Goal: Task Accomplishment & Management: Complete application form

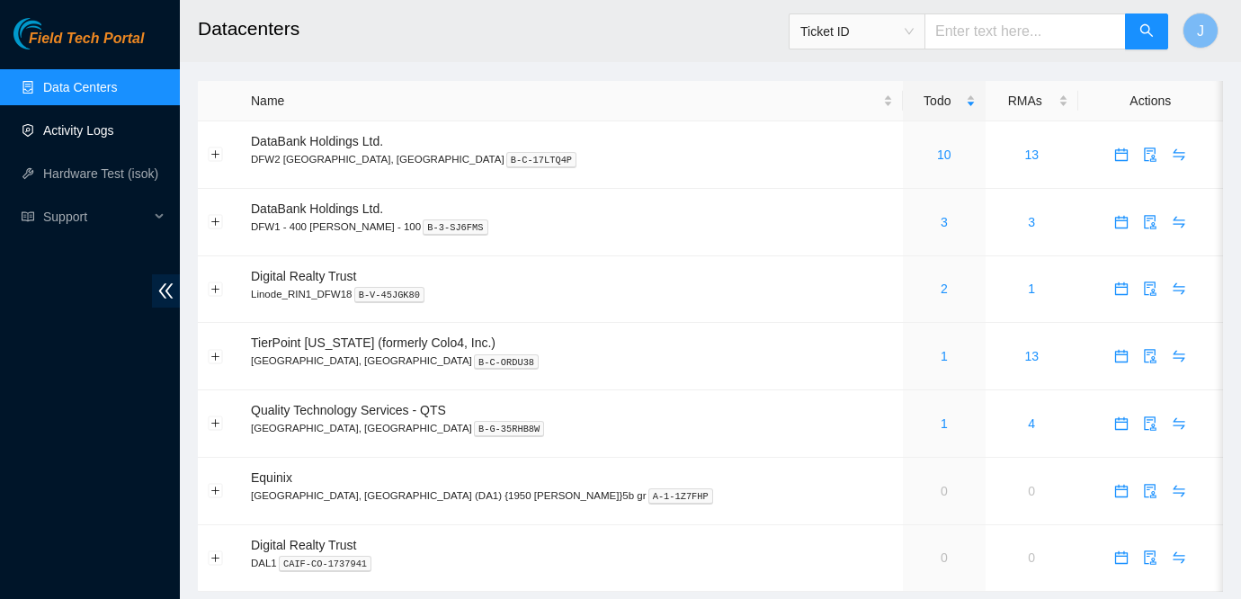
click at [109, 132] on link "Activity Logs" at bounding box center [78, 130] width 71 height 14
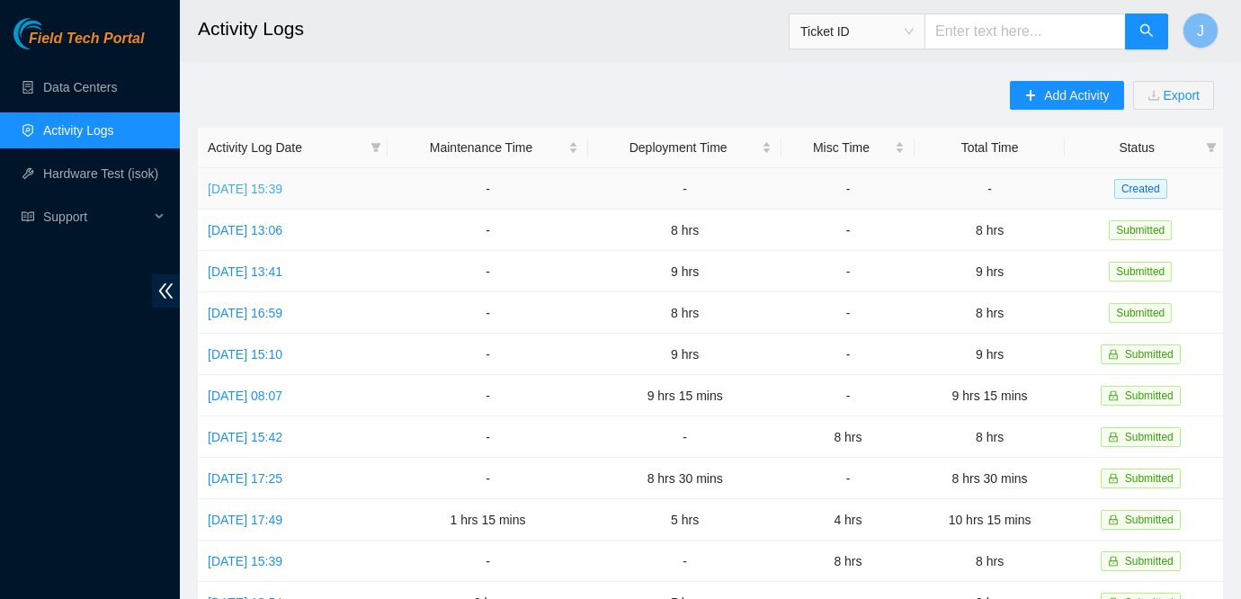
click at [282, 188] on link "[DATE] 15:39" at bounding box center [245, 189] width 75 height 14
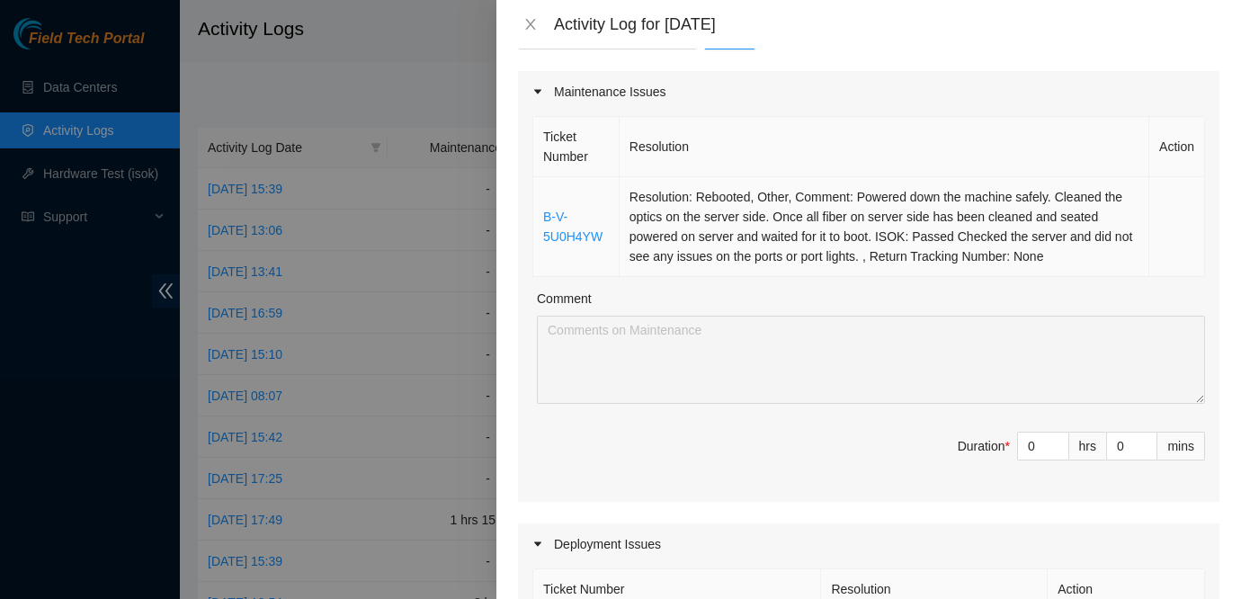
scroll to position [220, 0]
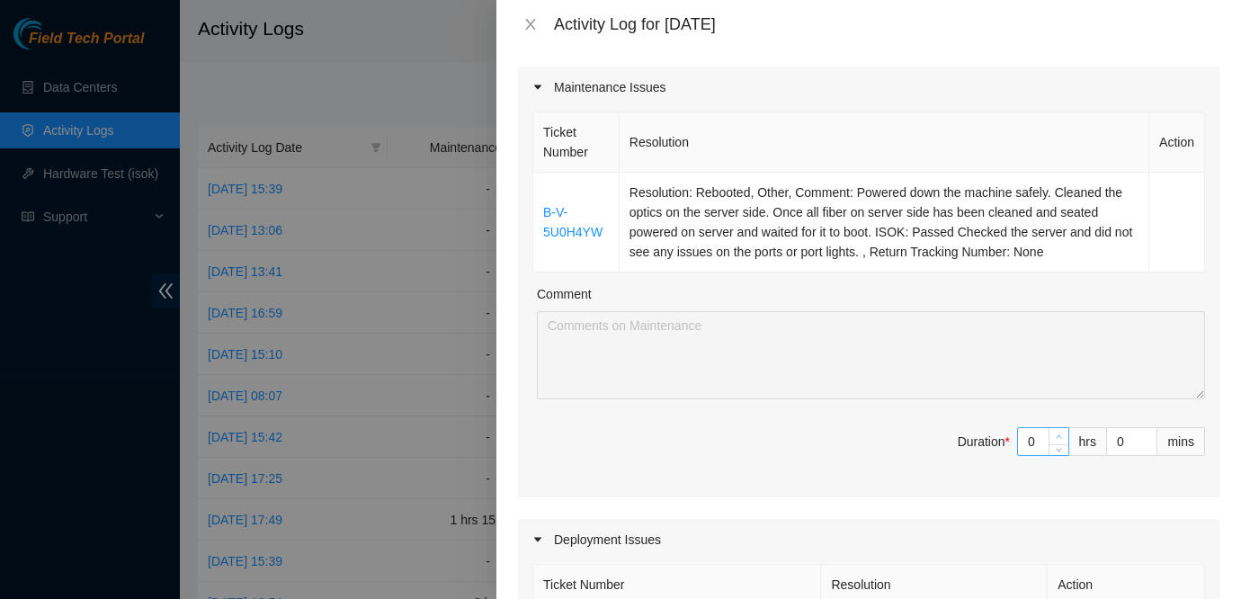
type input "1"
click at [1056, 434] on icon "up" at bounding box center [1059, 437] width 6 height 6
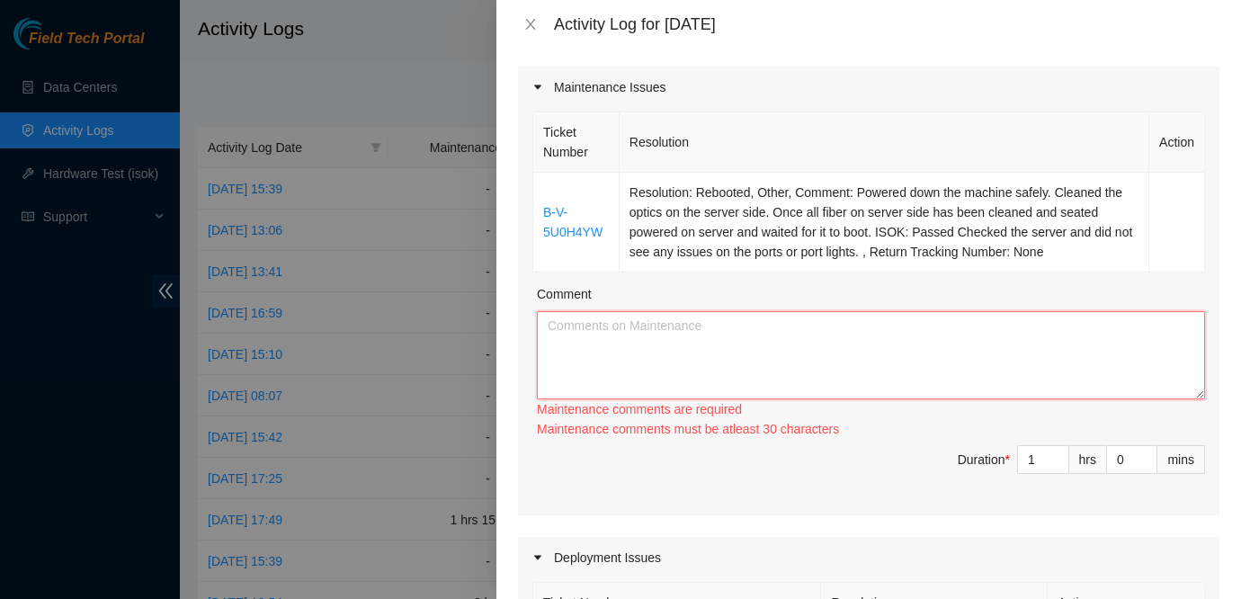
click at [907, 339] on textarea "Comment" at bounding box center [871, 355] width 668 height 88
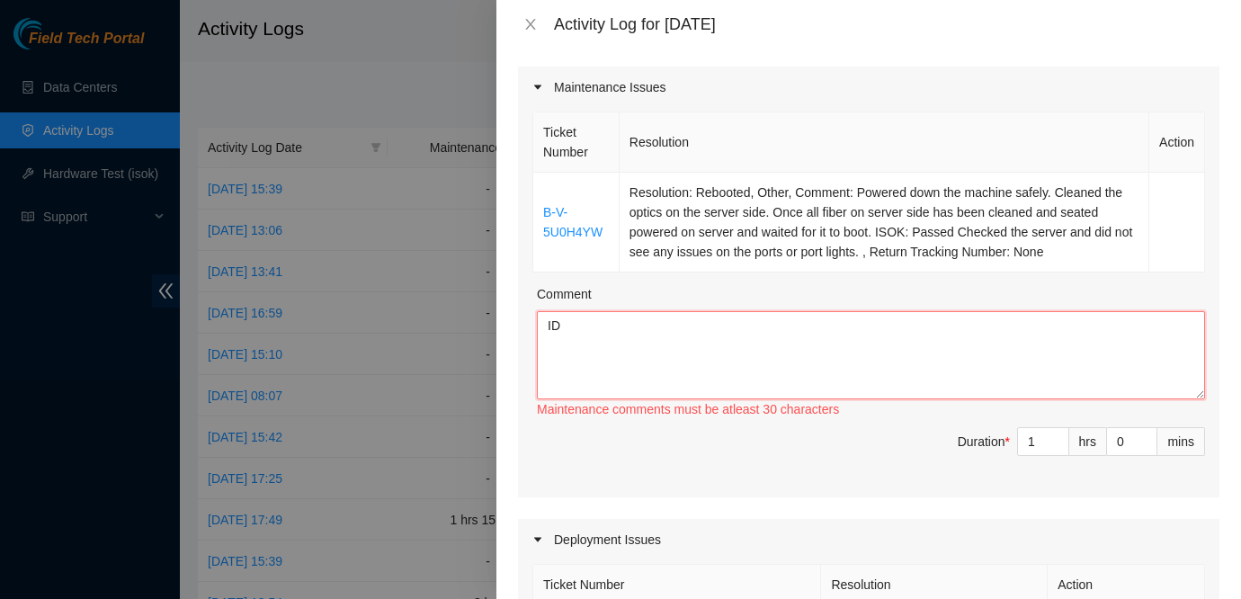
type textarea "I"
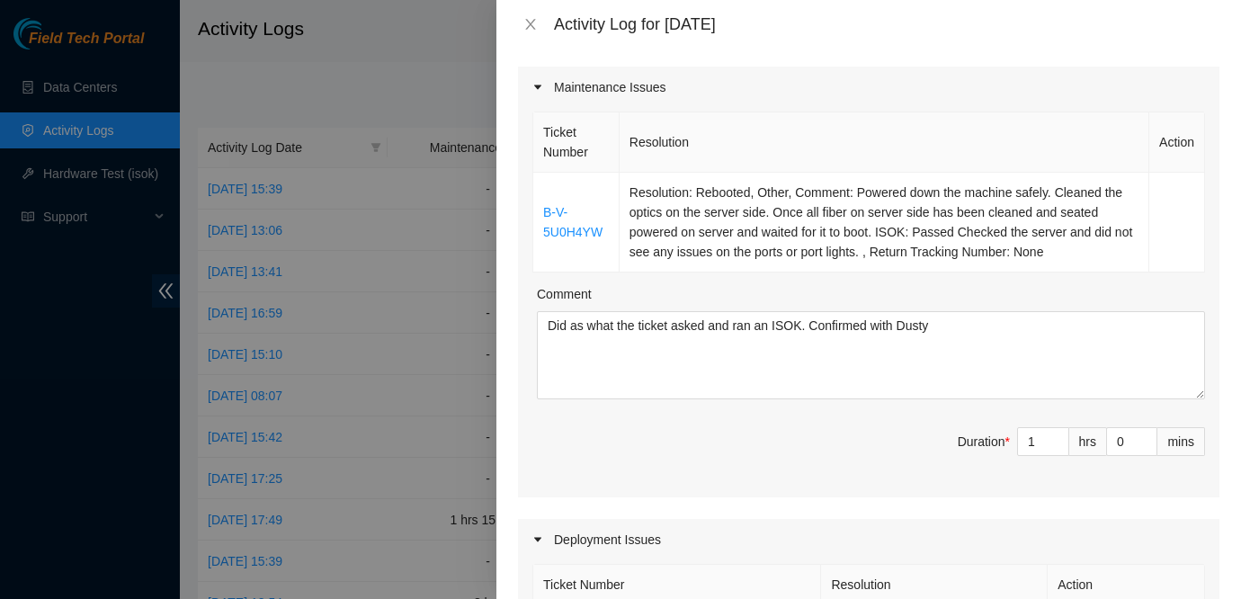
click at [80, 335] on div at bounding box center [620, 299] width 1241 height 599
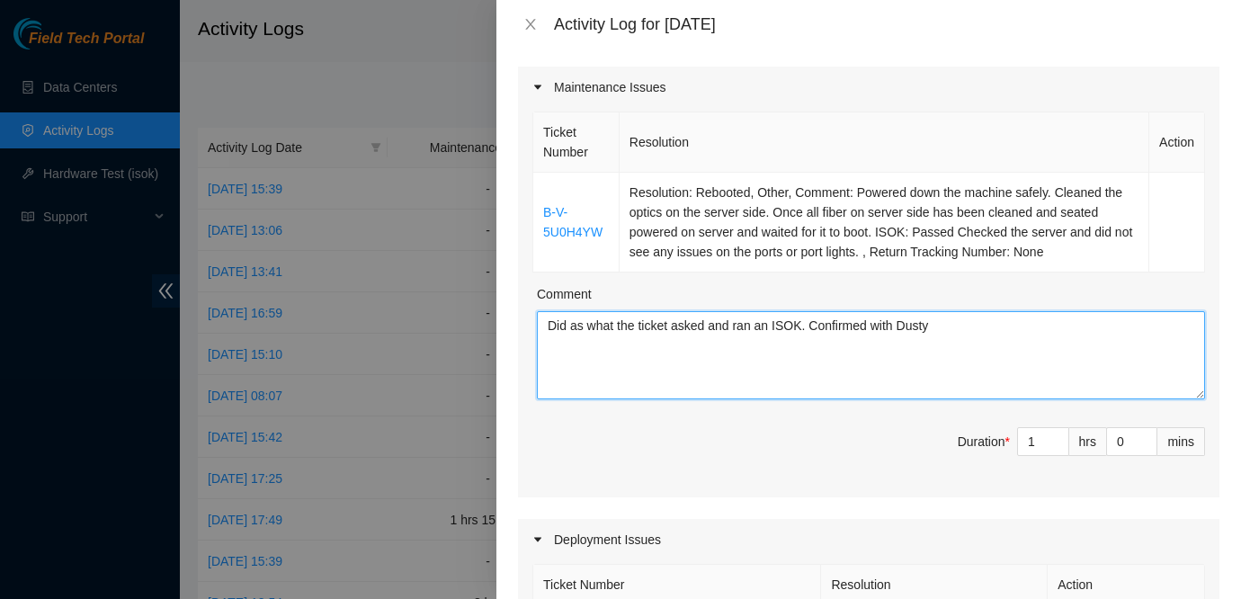
click at [981, 364] on textarea "Did as what the ticket asked and ran an ISOK. Confirmed with Dusty" at bounding box center [871, 355] width 668 height 88
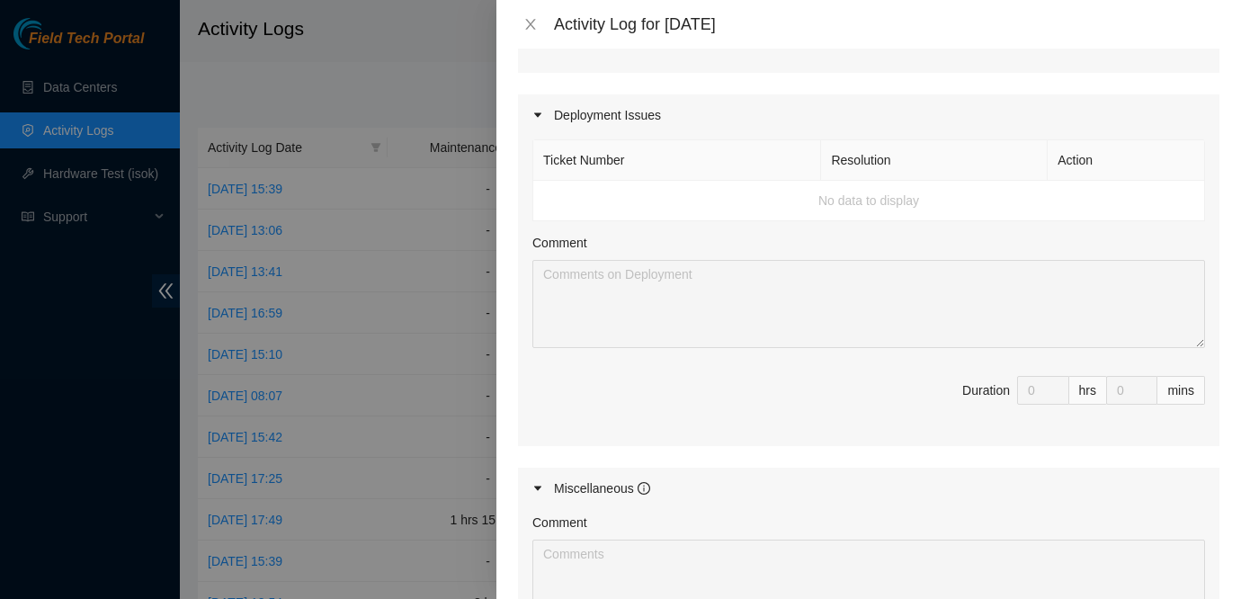
scroll to position [627, 0]
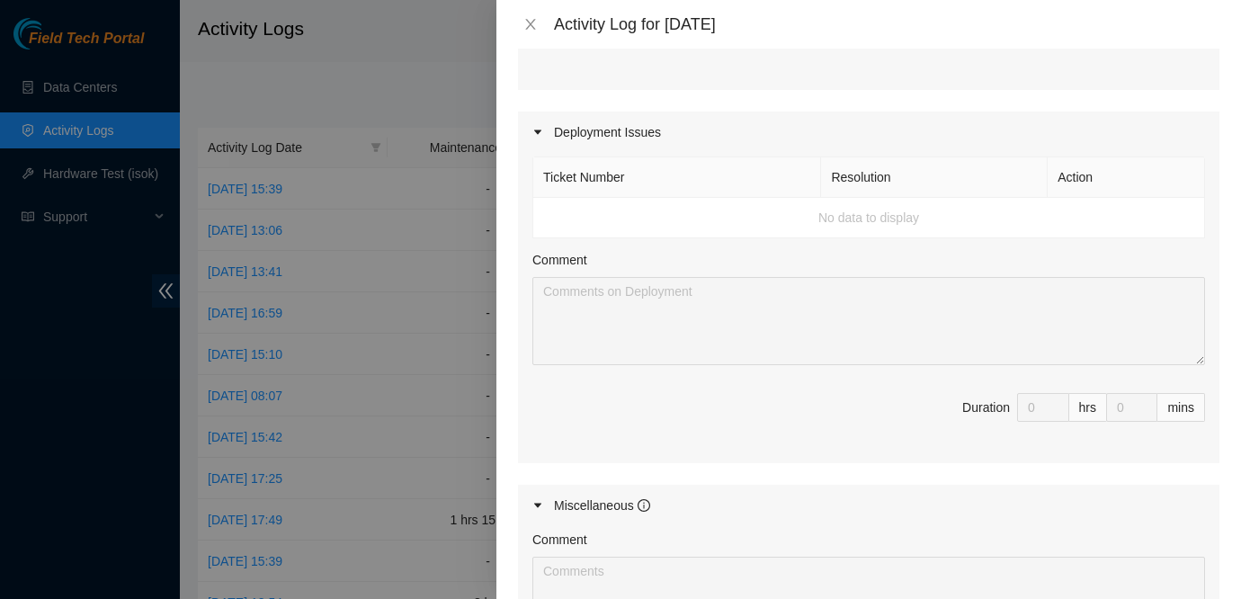
type textarea "Did as what the ticket asked and ran an ISOK. Confirmed with Dusty since these …"
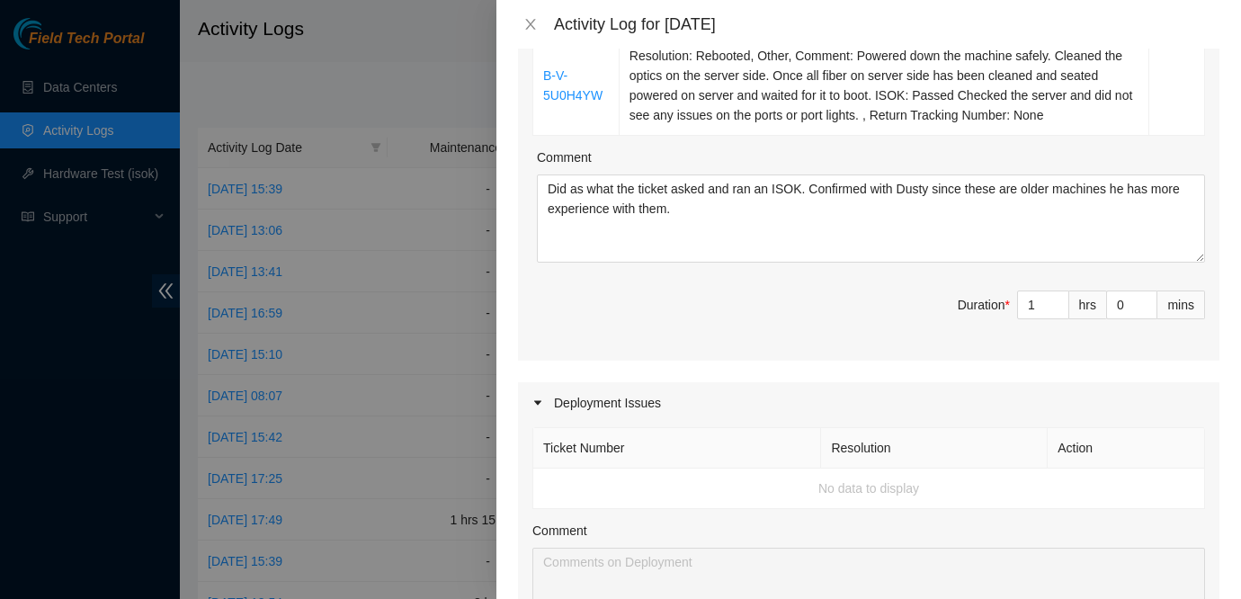
scroll to position [0, 0]
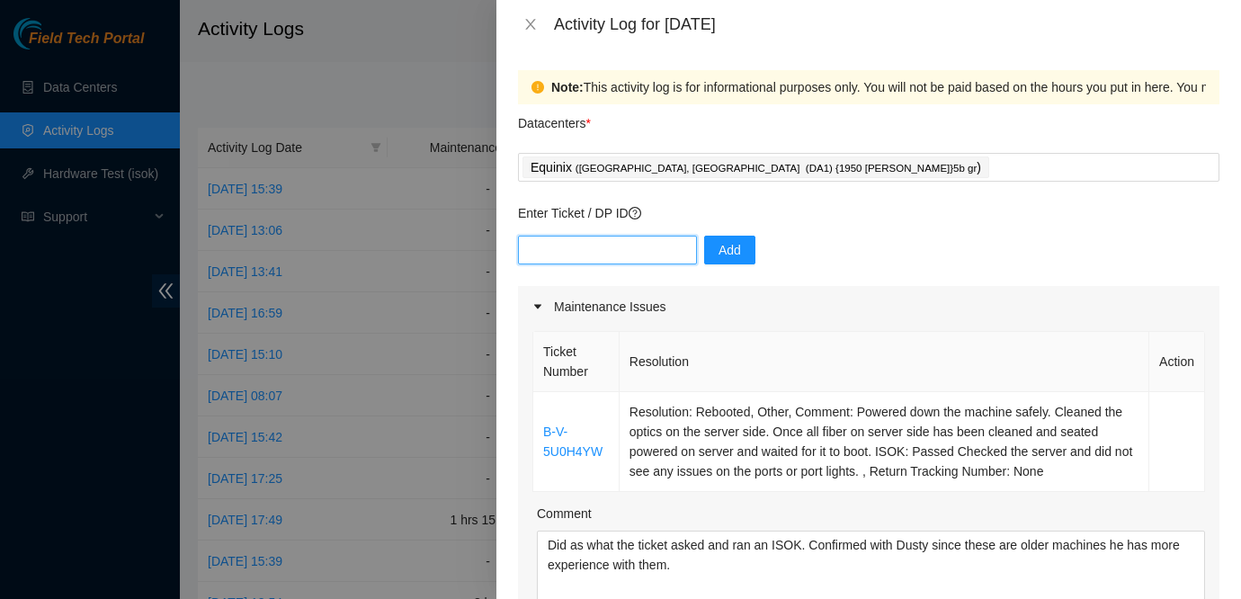
click at [572, 255] on input "text" at bounding box center [607, 250] width 179 height 29
type input "DP84333"
click at [719, 243] on span "Add" at bounding box center [730, 250] width 22 height 20
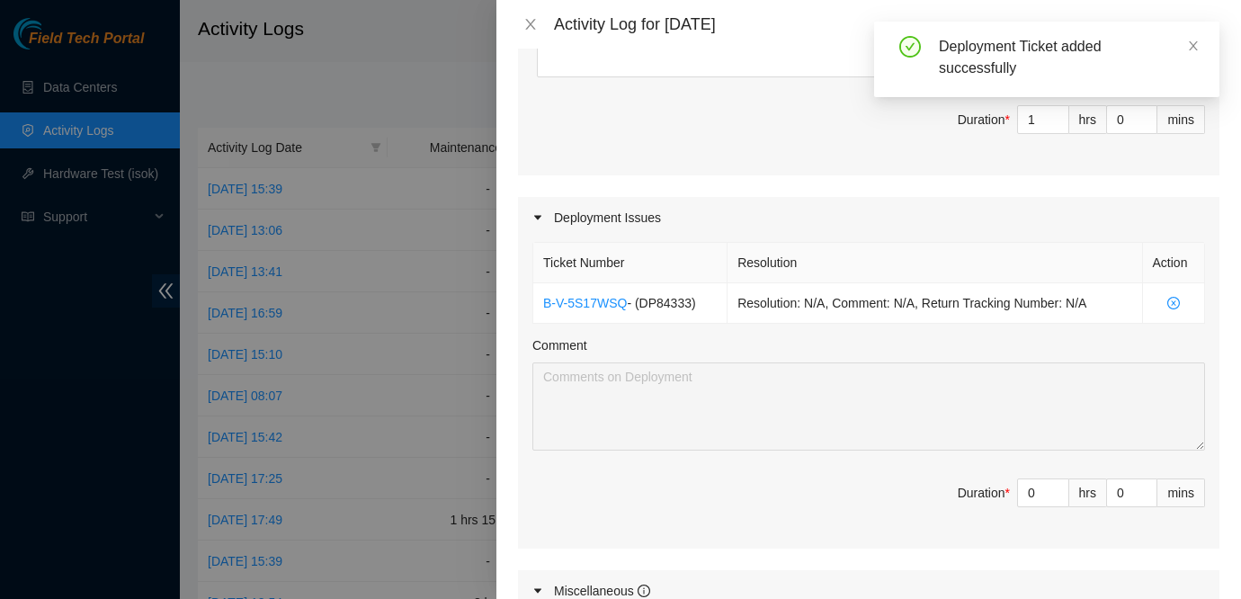
scroll to position [543, 0]
type input "1"
type input "2"
click at [1056, 485] on icon "up" at bounding box center [1059, 486] width 6 height 6
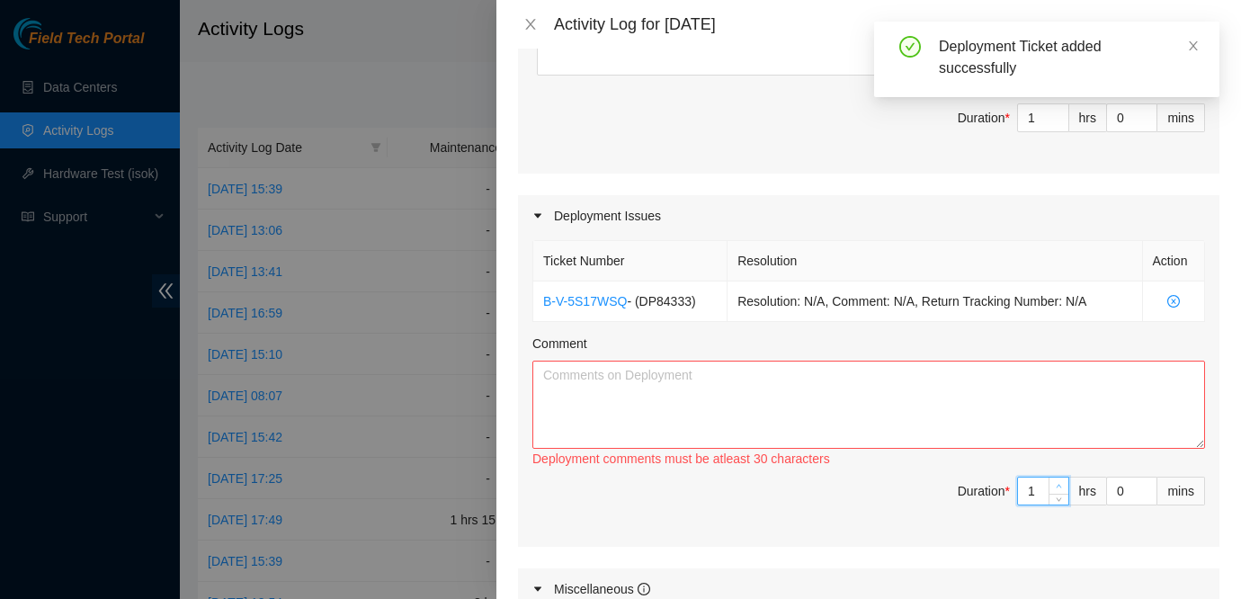
type input "2"
type input "3"
click at [1056, 485] on icon "up" at bounding box center [1059, 486] width 6 height 6
type input "3"
type input "4"
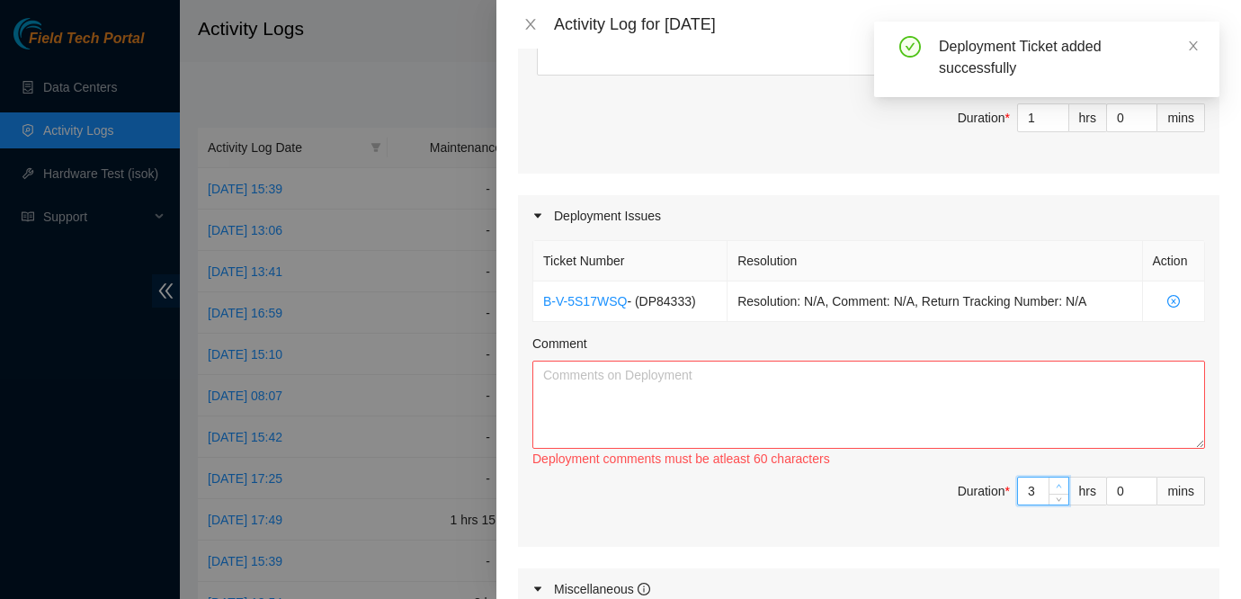
click at [1056, 485] on icon "up" at bounding box center [1059, 486] width 6 height 6
click at [892, 381] on textarea "Comment" at bounding box center [869, 405] width 673 height 88
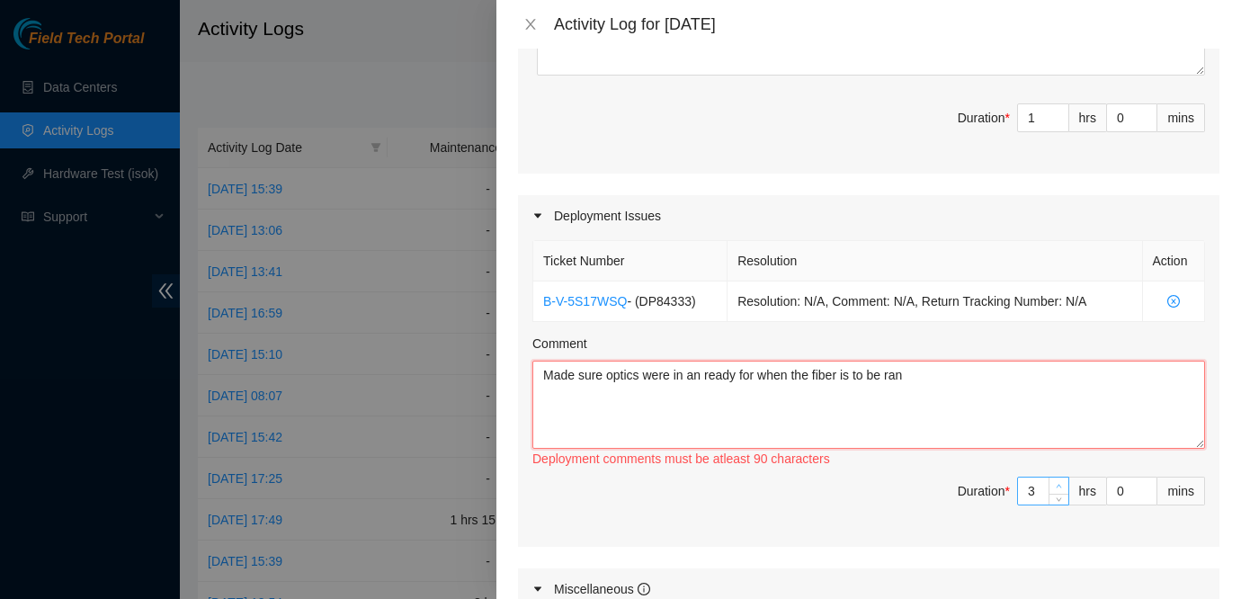
type textarea "Made sure optics were in an ready for when the fiber is to be ran"
type input "4"
type input "5"
click at [1056, 485] on icon "up" at bounding box center [1059, 486] width 6 height 6
type input "5"
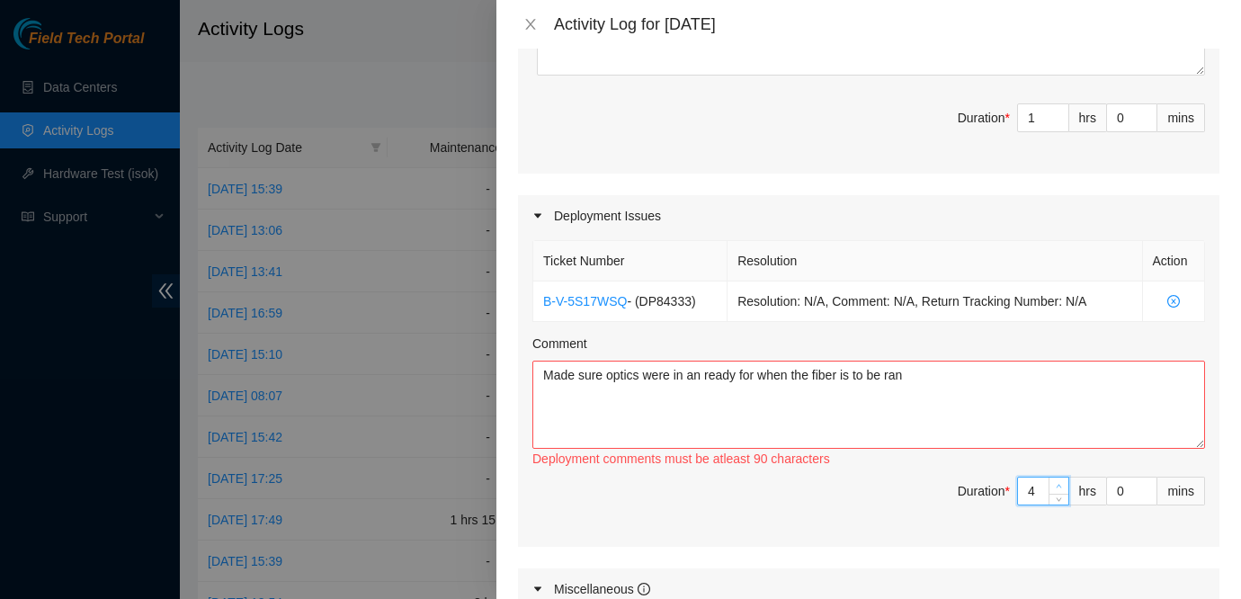
type input "6"
click at [1056, 485] on icon "up" at bounding box center [1059, 486] width 6 height 6
type input "6"
type input "7"
click at [1056, 485] on icon "up" at bounding box center [1059, 486] width 6 height 6
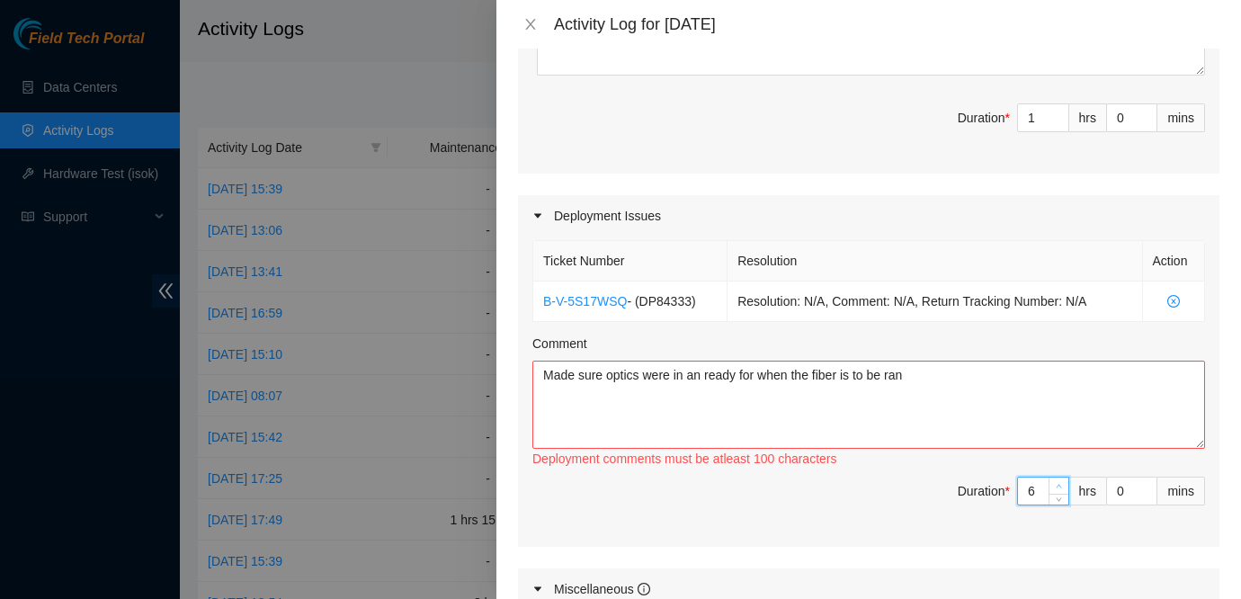
type input "7"
type input "8"
click at [1056, 485] on icon "up" at bounding box center [1059, 486] width 6 height 6
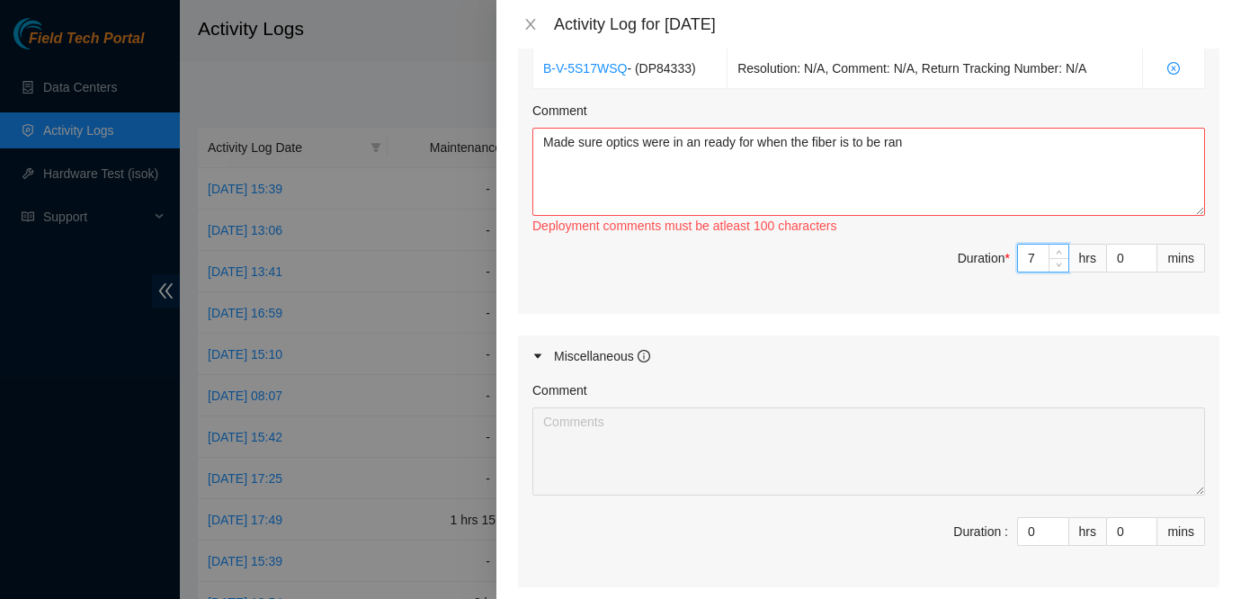
scroll to position [698, 0]
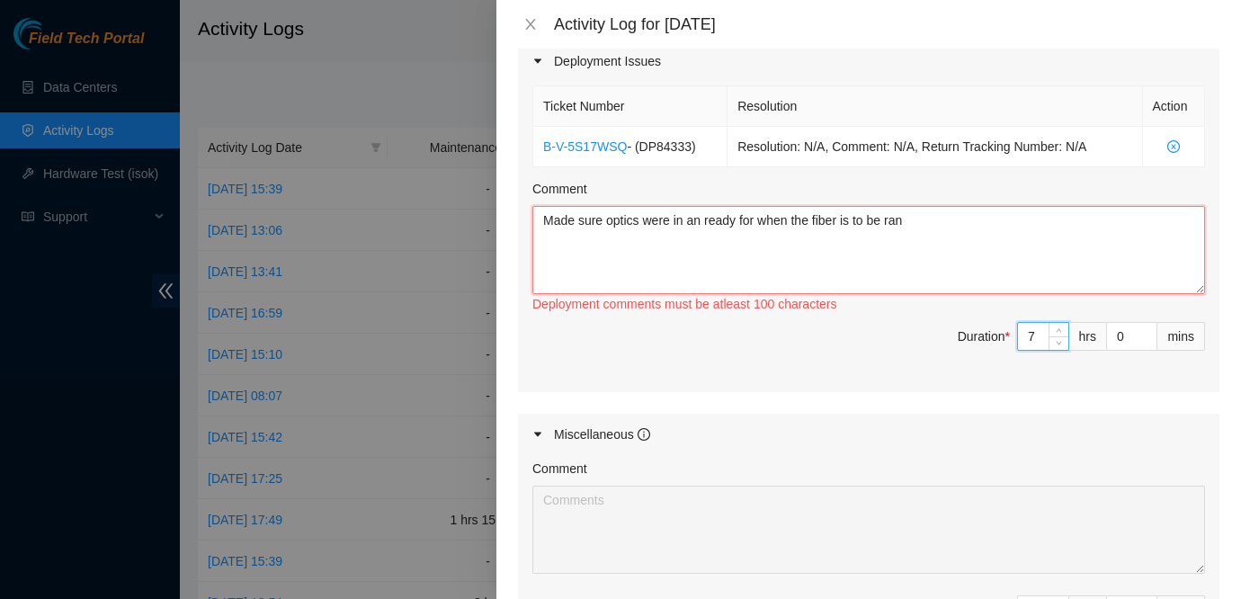
click at [959, 229] on textarea "Made sure optics were in an ready for when the fiber is to be ran" at bounding box center [869, 250] width 673 height 88
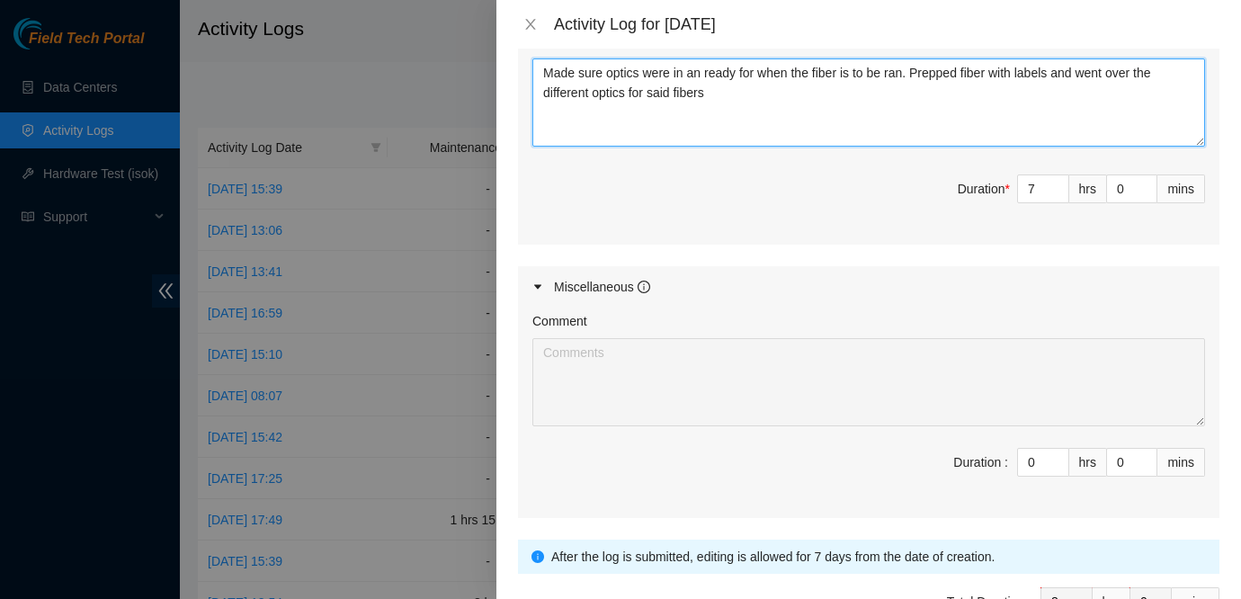
scroll to position [962, 0]
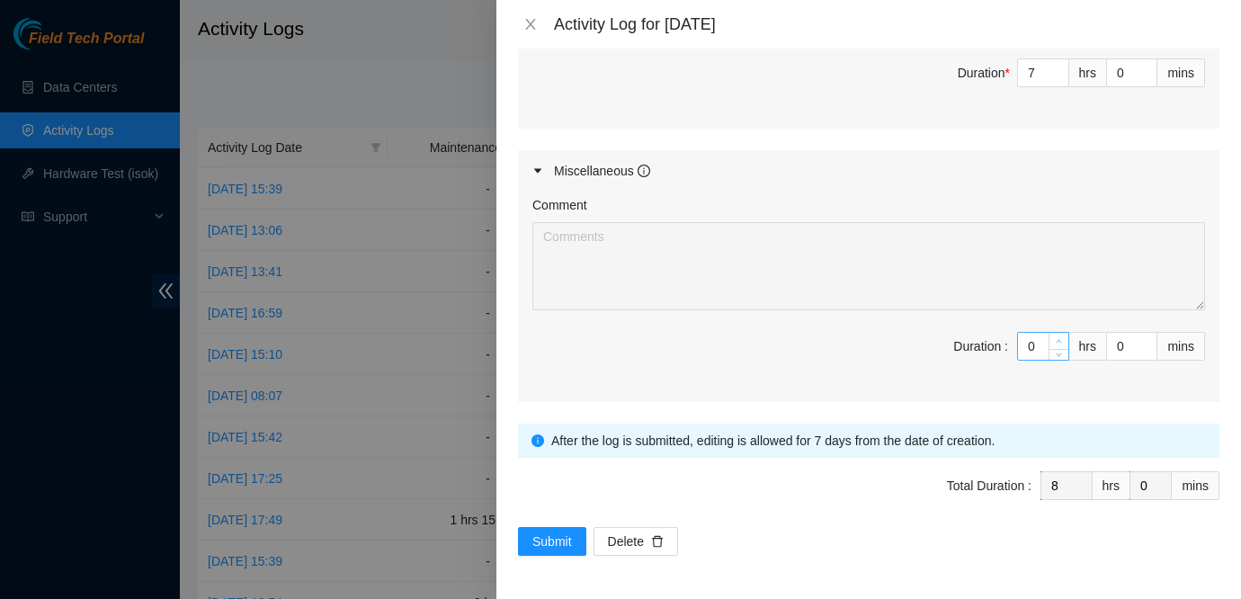
type textarea "Made sure optics were in an ready for when the fiber is to be ran. Prepped fibe…"
type input "1"
type input "9"
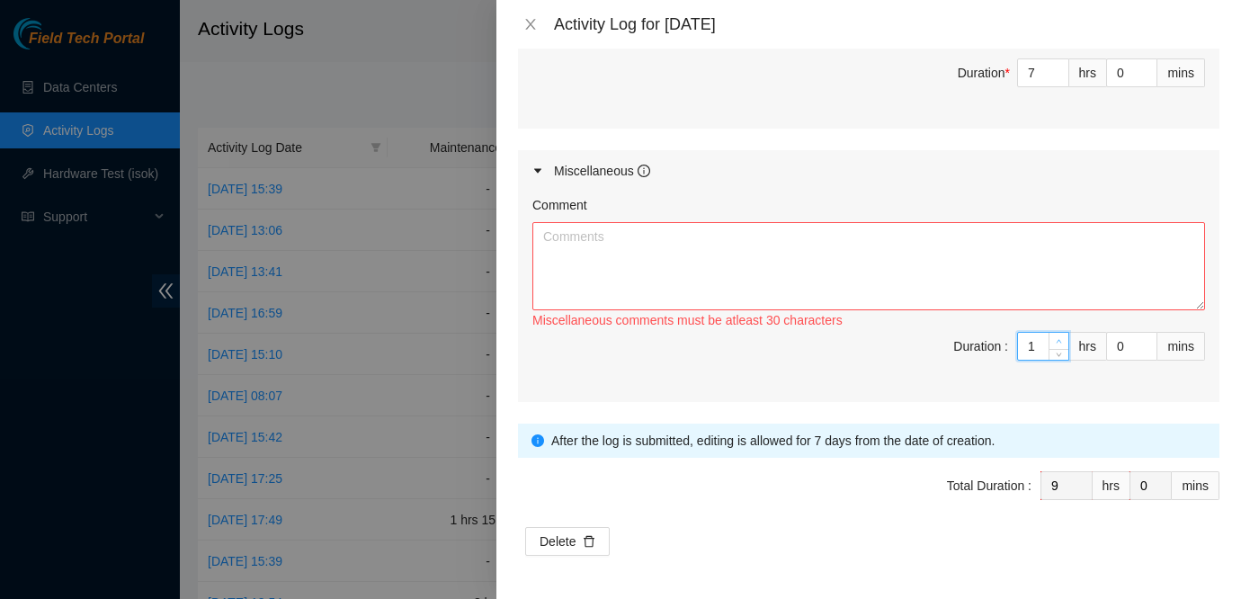
click at [1057, 341] on icon "up" at bounding box center [1059, 342] width 5 height 4
click at [885, 246] on textarea "Comment" at bounding box center [869, 266] width 673 height 88
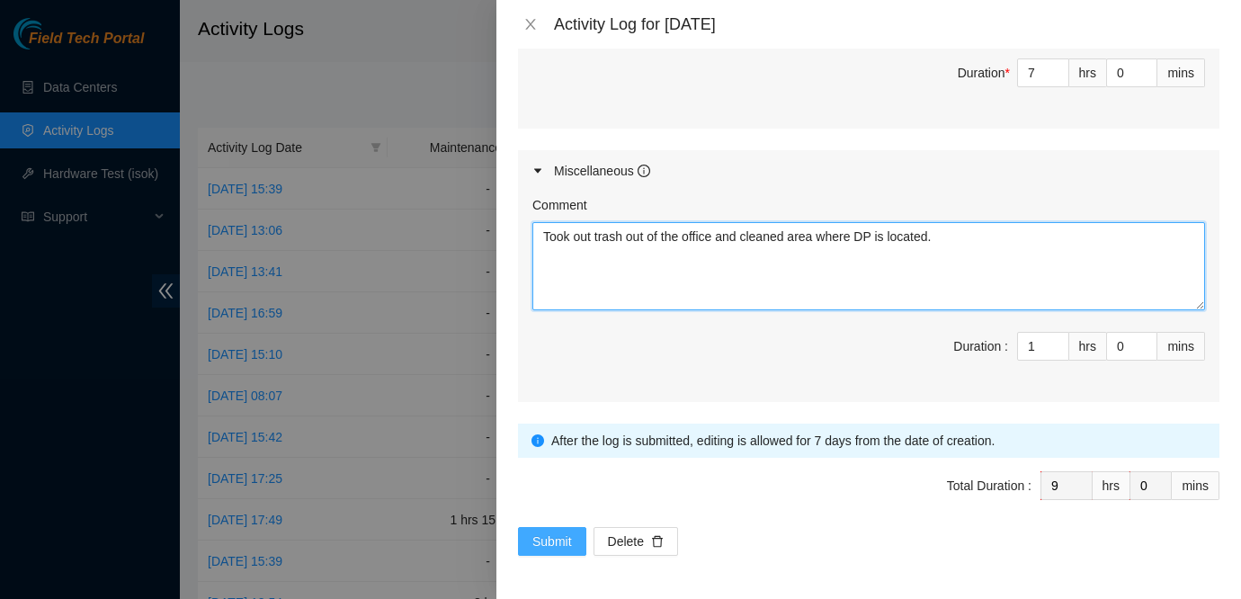
type textarea "Took out trash out of the office and cleaned area where DP is located."
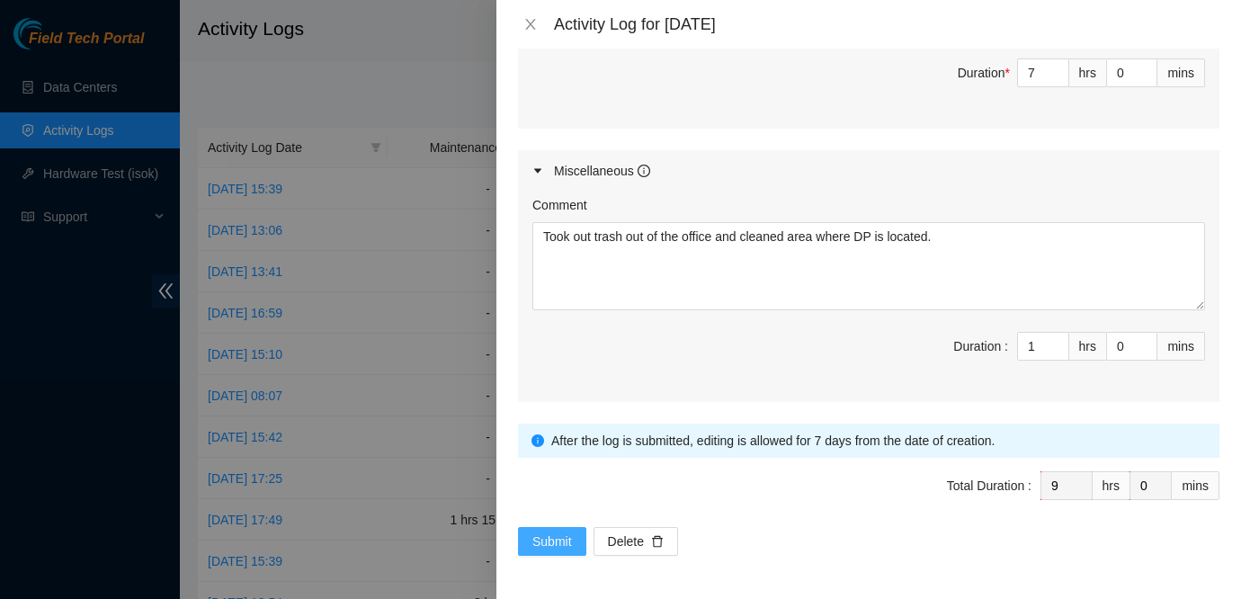
click at [561, 541] on span "Submit" at bounding box center [553, 542] width 40 height 20
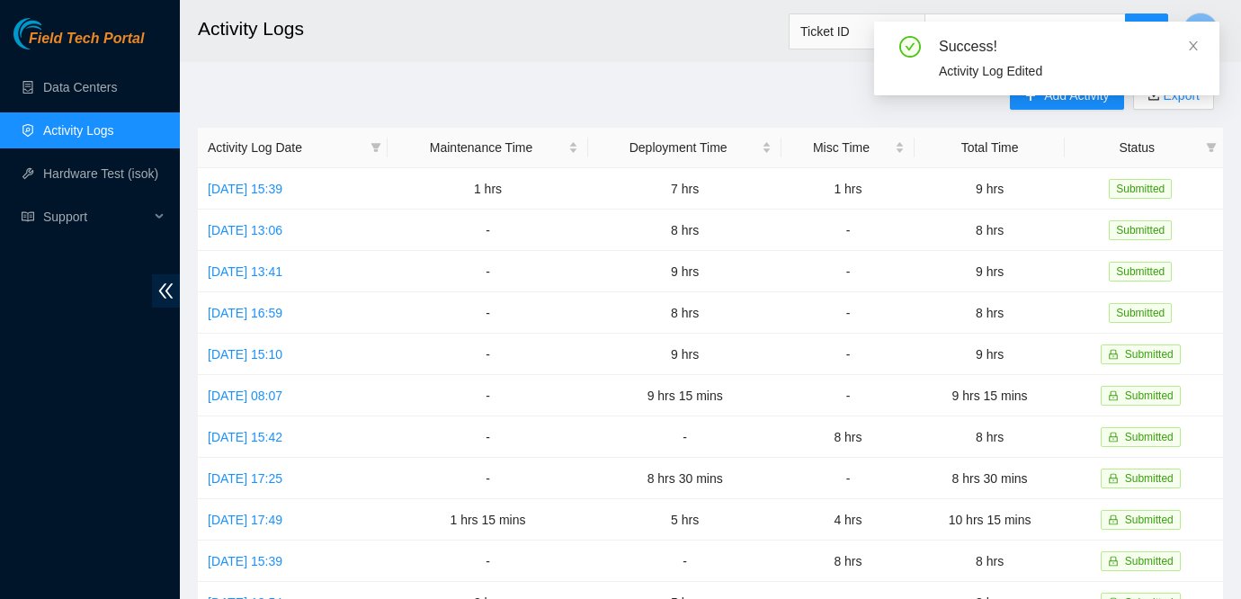
click at [1056, 103] on div "Success! Activity Log Edited" at bounding box center [1046, 66] width 345 height 88
click at [1053, 103] on div "Success! Activity Log Edited" at bounding box center [1046, 66] width 345 height 88
click at [1194, 44] on icon "close" at bounding box center [1193, 45] width 9 height 9
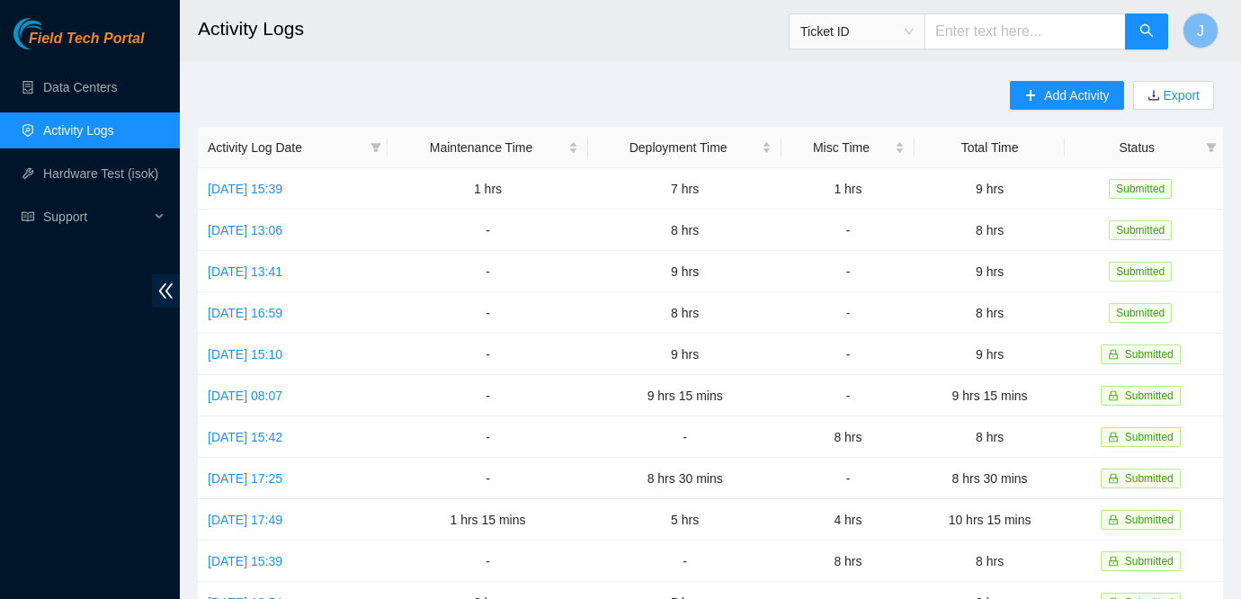
click at [1050, 112] on div "Add Activity Export" at bounding box center [1116, 104] width 213 height 47
click at [1048, 94] on span "Add Activity" at bounding box center [1076, 95] width 65 height 20
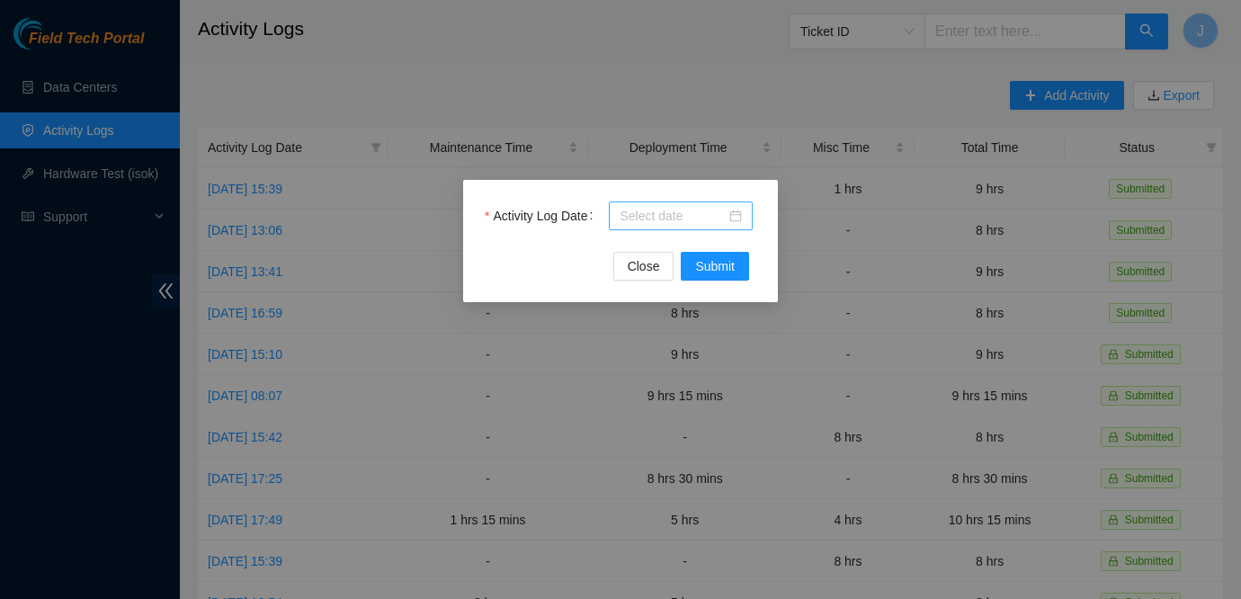
click at [736, 218] on div at bounding box center [681, 216] width 122 height 20
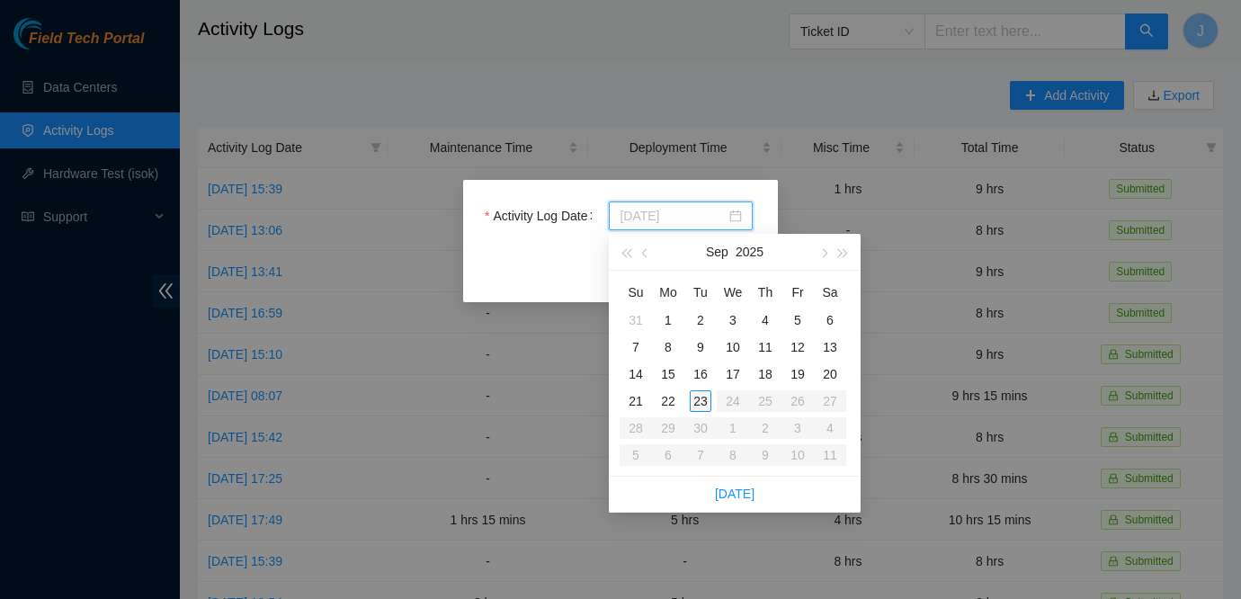
type input "[DATE]"
click at [702, 397] on div "23" at bounding box center [701, 401] width 22 height 22
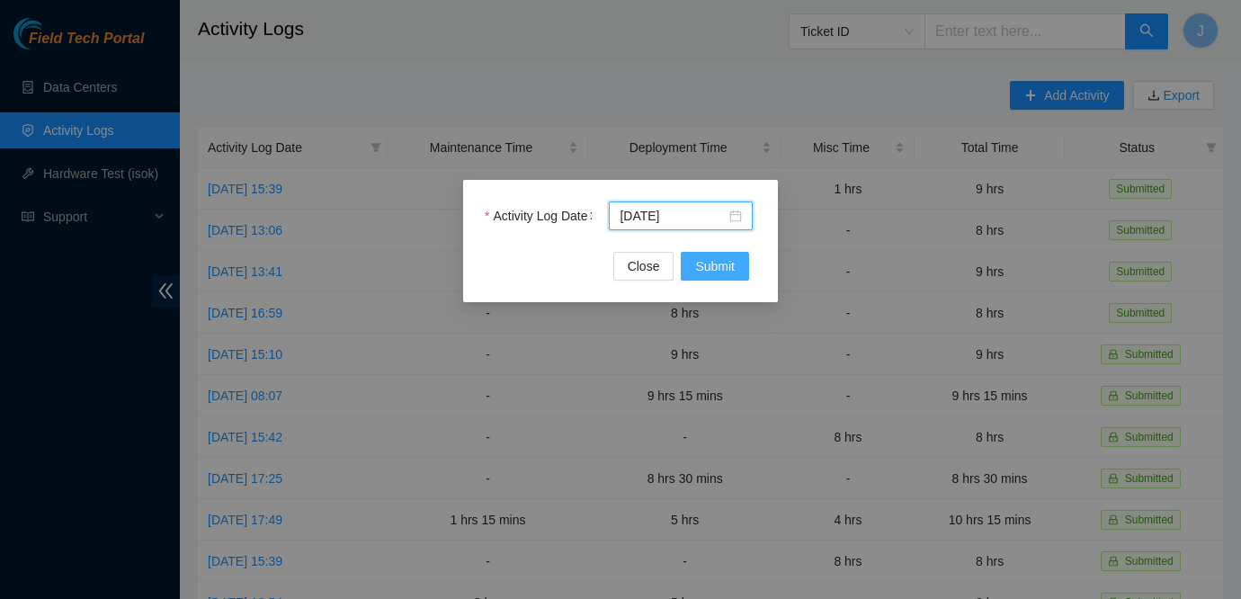
click at [724, 271] on span "Submit" at bounding box center [715, 266] width 40 height 20
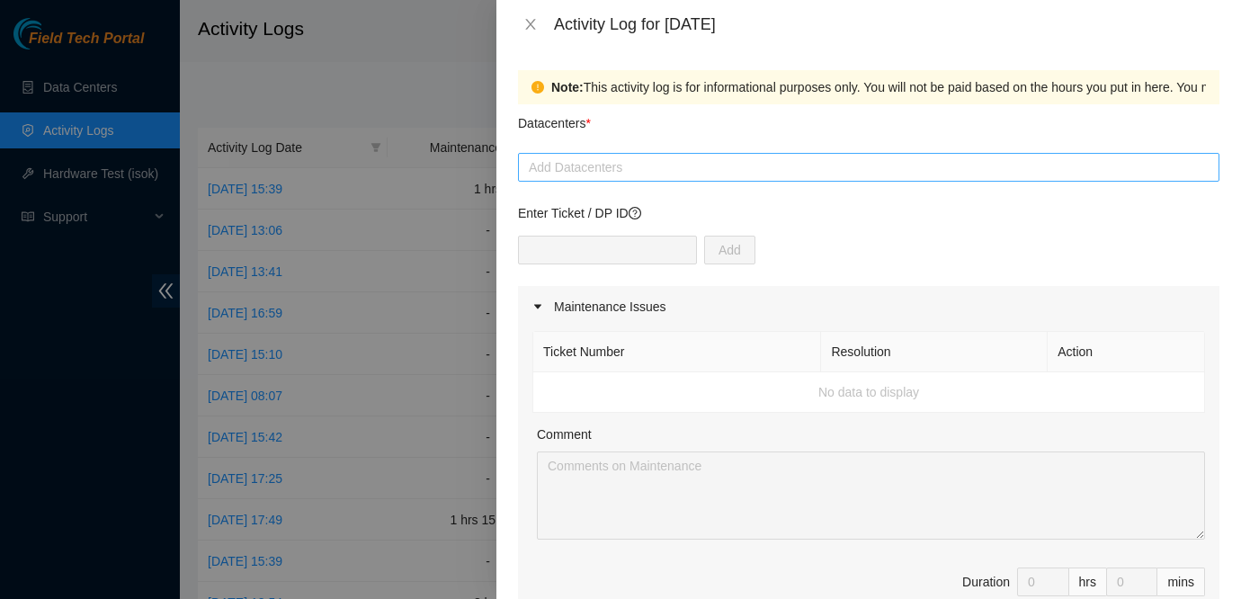
click at [681, 167] on div at bounding box center [869, 168] width 693 height 22
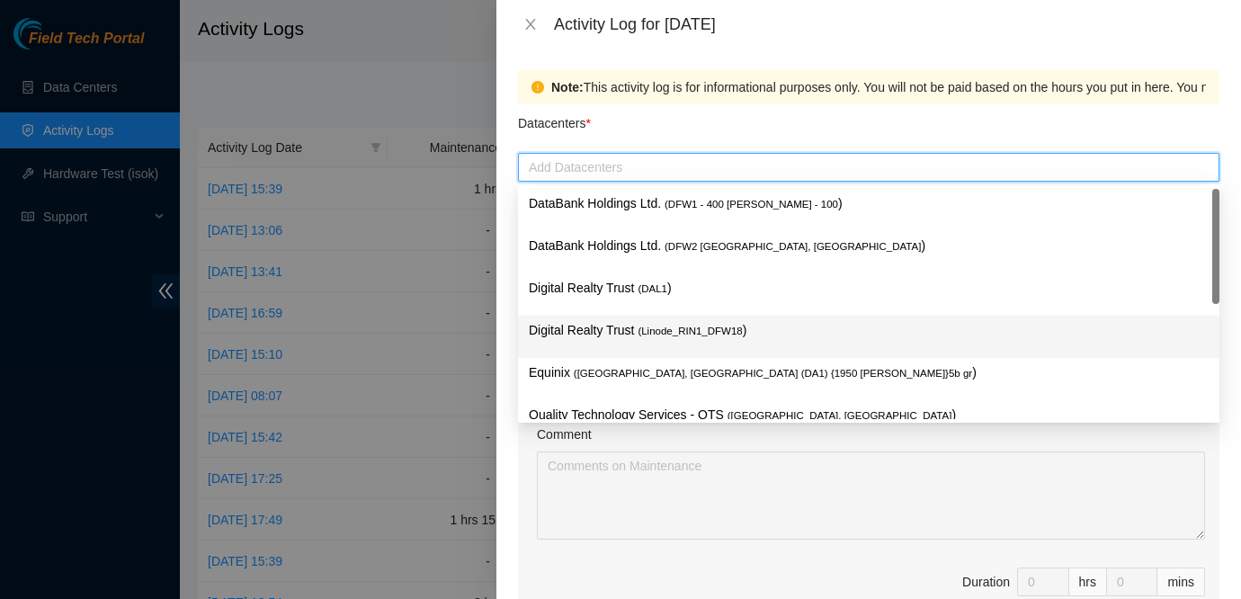
scroll to position [66, 0]
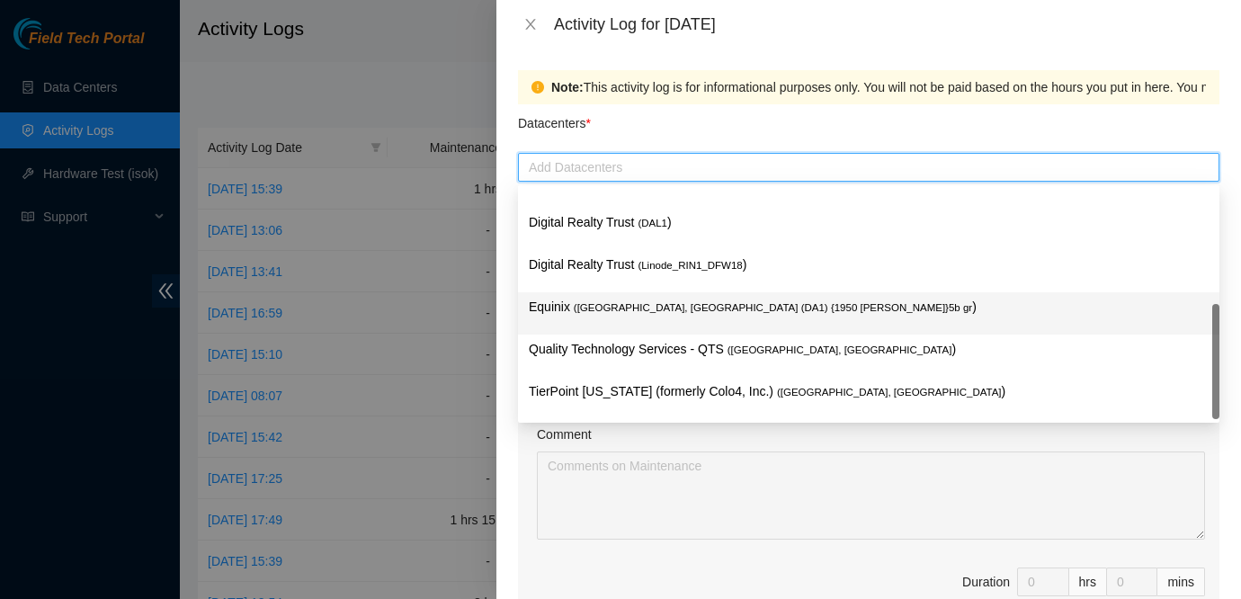
click at [655, 304] on span "( [GEOGRAPHIC_DATA], [GEOGRAPHIC_DATA] (DA1) {1950 [PERSON_NAME]}5b gr" at bounding box center [773, 307] width 399 height 11
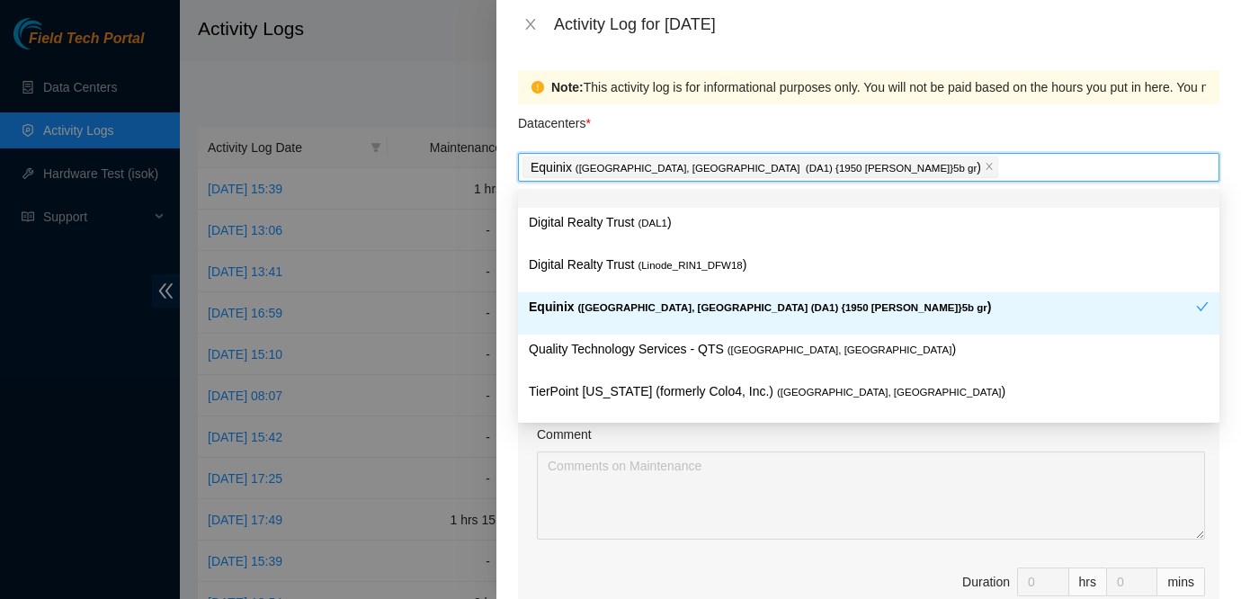
click at [686, 136] on div "Datacenters *" at bounding box center [869, 128] width 702 height 49
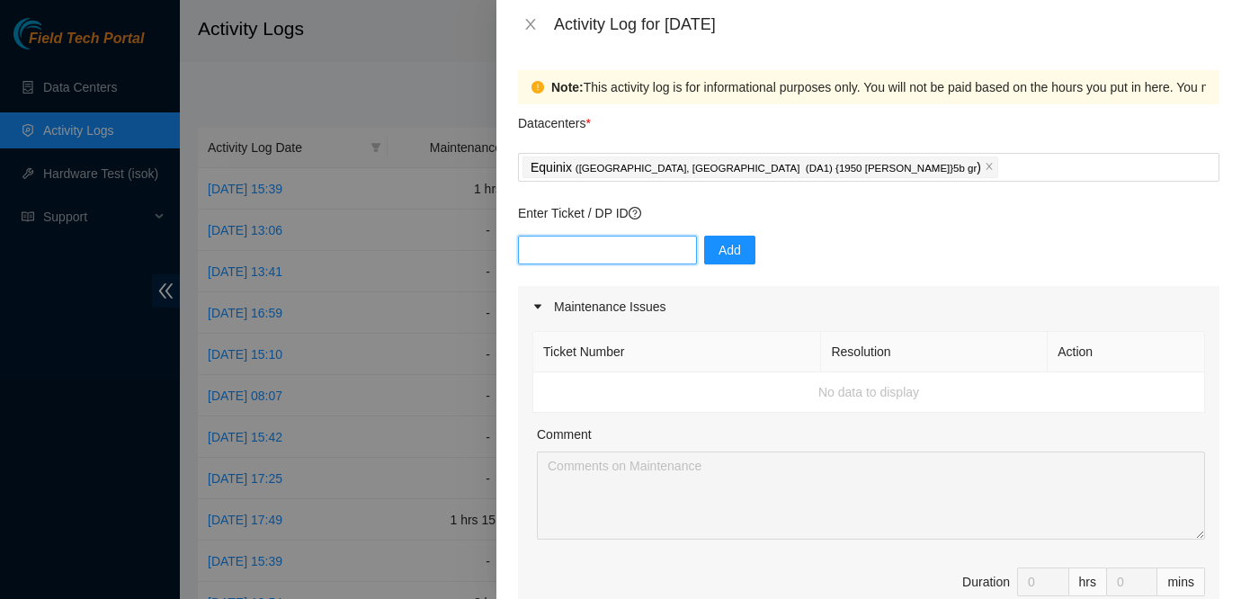
click at [639, 255] on input "text" at bounding box center [607, 250] width 179 height 29
type input "DP62928"
click at [719, 241] on span "Add" at bounding box center [730, 250] width 22 height 20
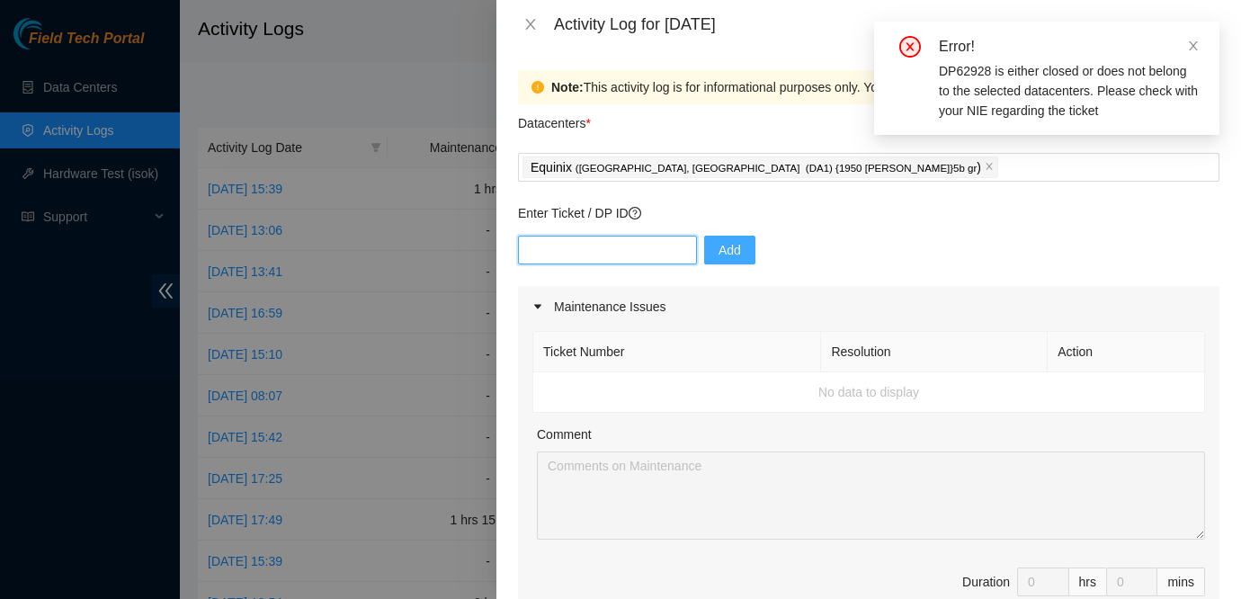
click at [648, 246] on input "text" at bounding box center [607, 250] width 179 height 29
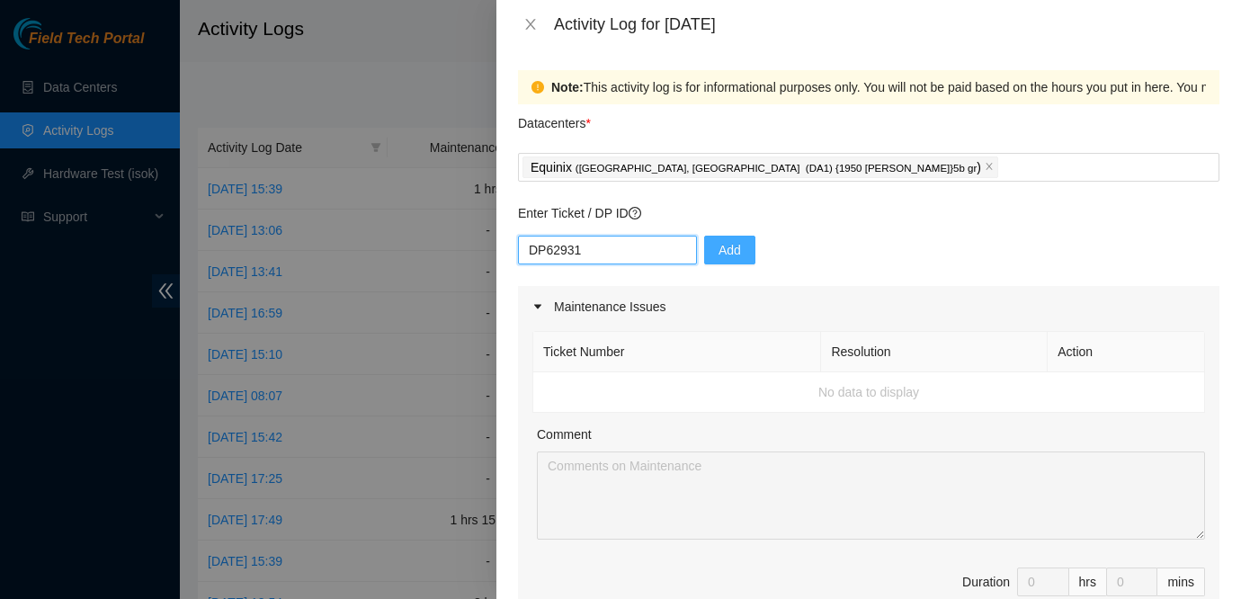
type input "DP62931"
click at [704, 236] on button "Add" at bounding box center [729, 250] width 51 height 29
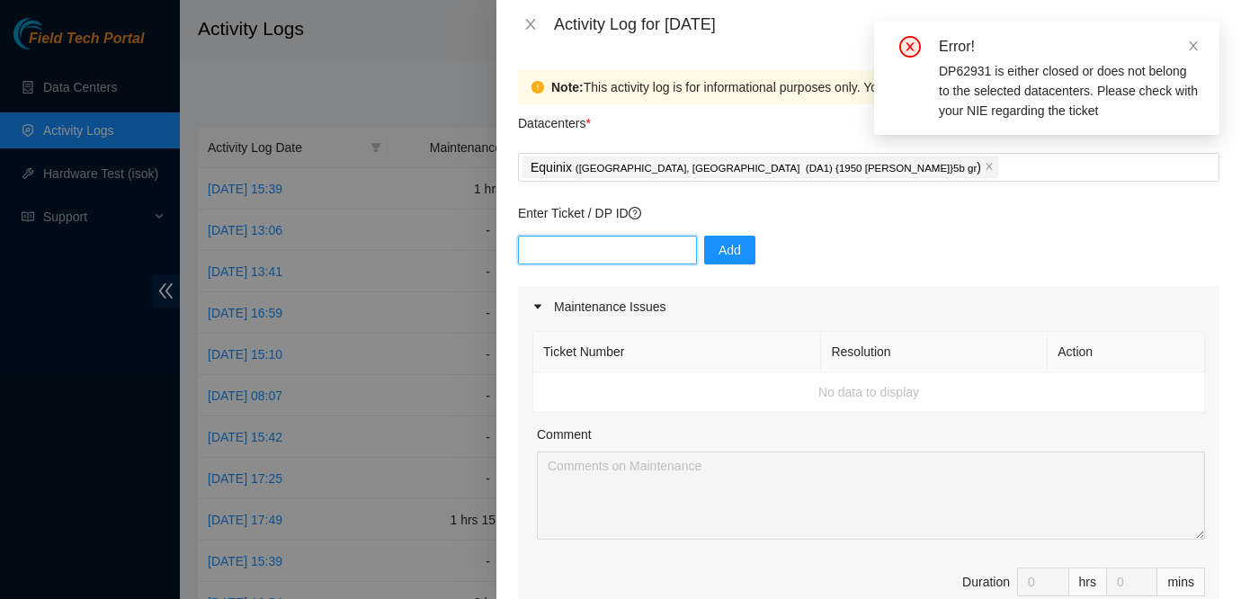
click at [638, 241] on input "text" at bounding box center [607, 250] width 179 height 29
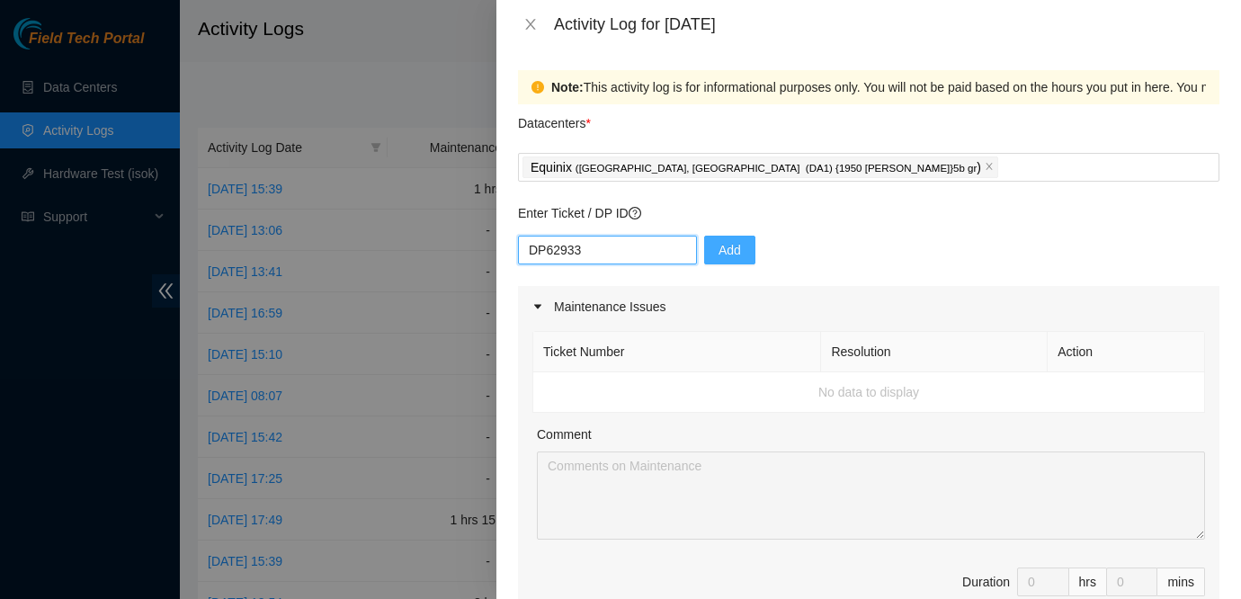
type input "DP62933"
click at [726, 263] on button "Add" at bounding box center [729, 250] width 51 height 29
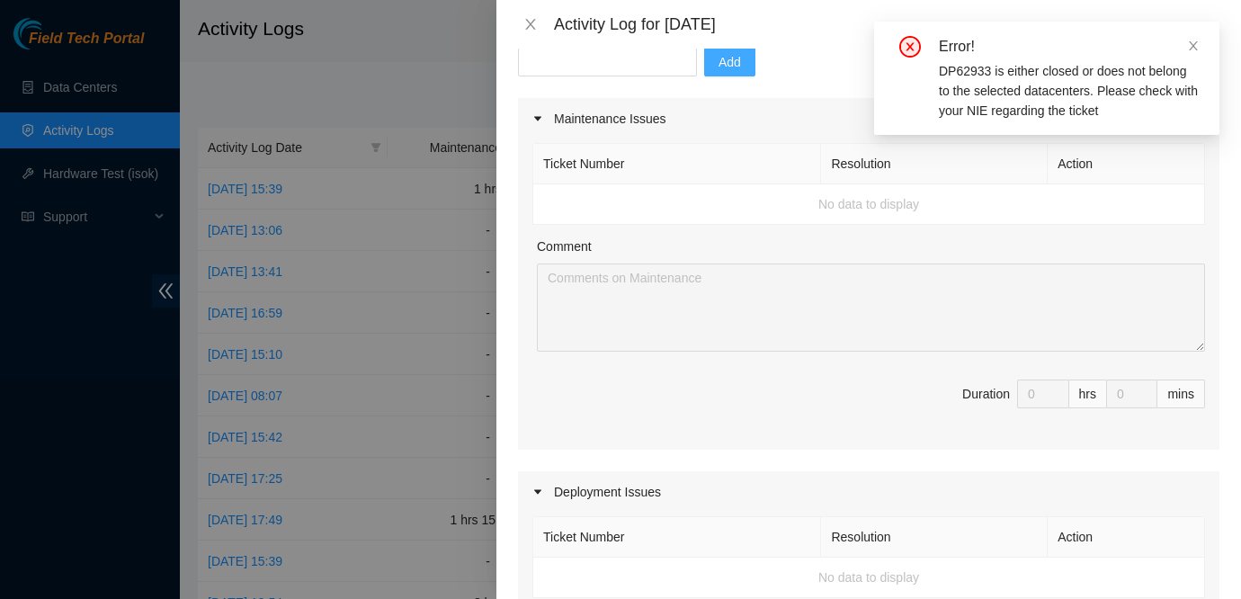
scroll to position [0, 0]
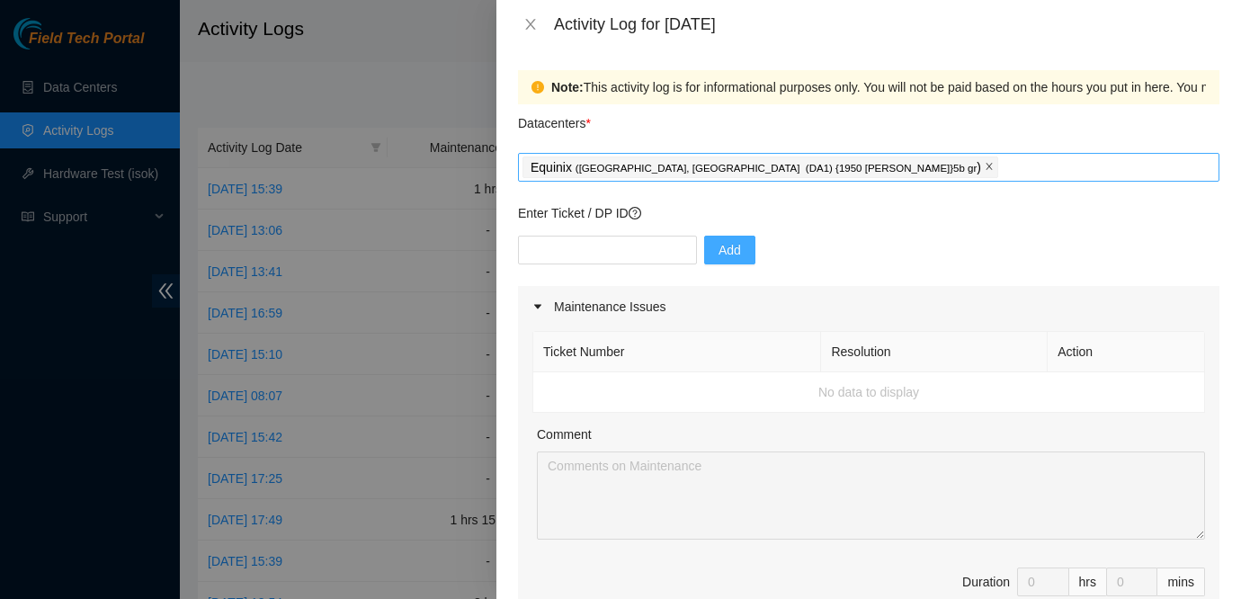
click at [986, 168] on icon "close" at bounding box center [989, 167] width 6 height 6
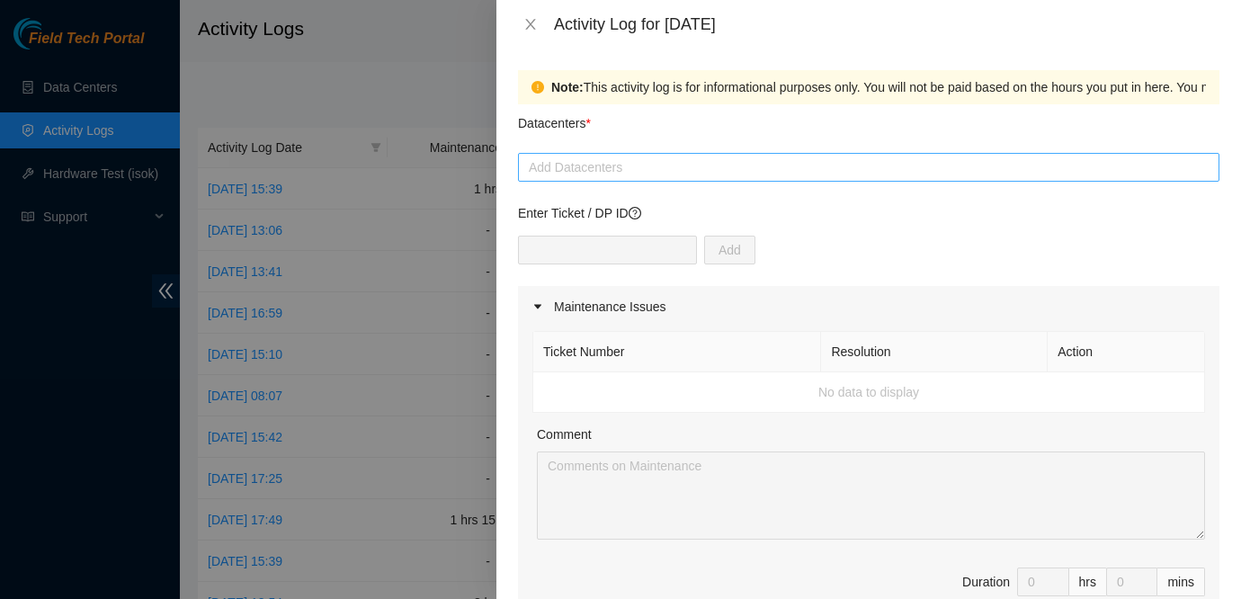
click at [715, 162] on div at bounding box center [869, 168] width 693 height 22
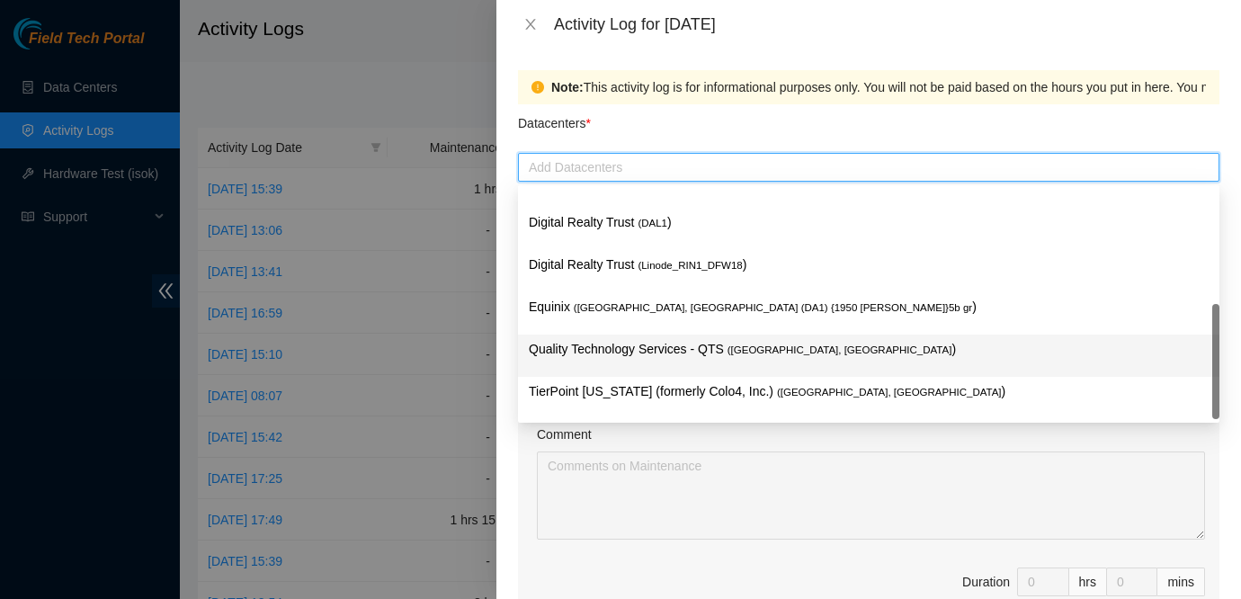
click at [657, 351] on p "Quality Technology Services - QTS ( [GEOGRAPHIC_DATA], [GEOGRAPHIC_DATA] )" at bounding box center [869, 349] width 680 height 21
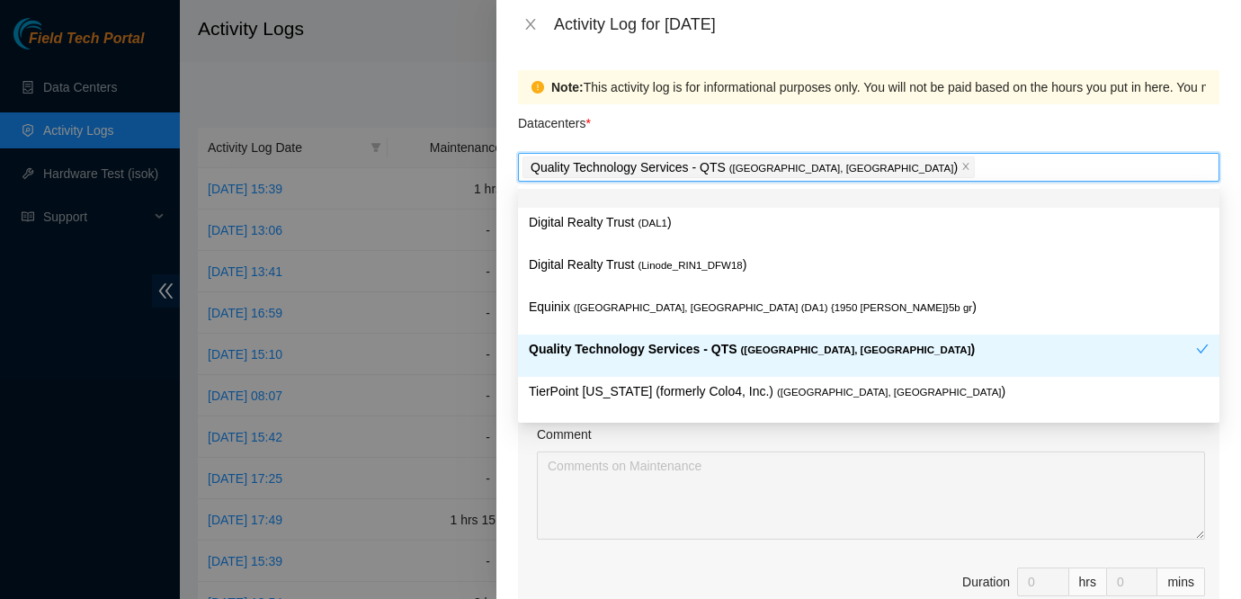
click at [741, 103] on div "Note: This activity log is for informational purposes only. You will not be pai…" at bounding box center [869, 87] width 702 height 34
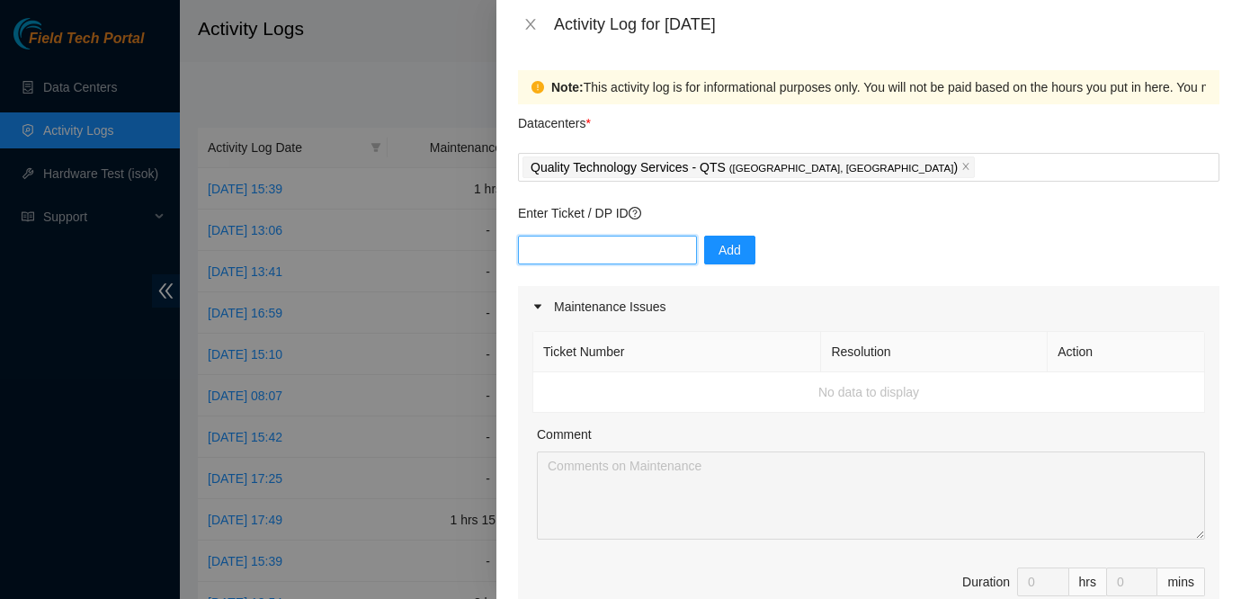
click at [596, 243] on input "text" at bounding box center [607, 250] width 179 height 29
type input "DP62928"
click at [704, 246] on button "Add" at bounding box center [729, 250] width 51 height 29
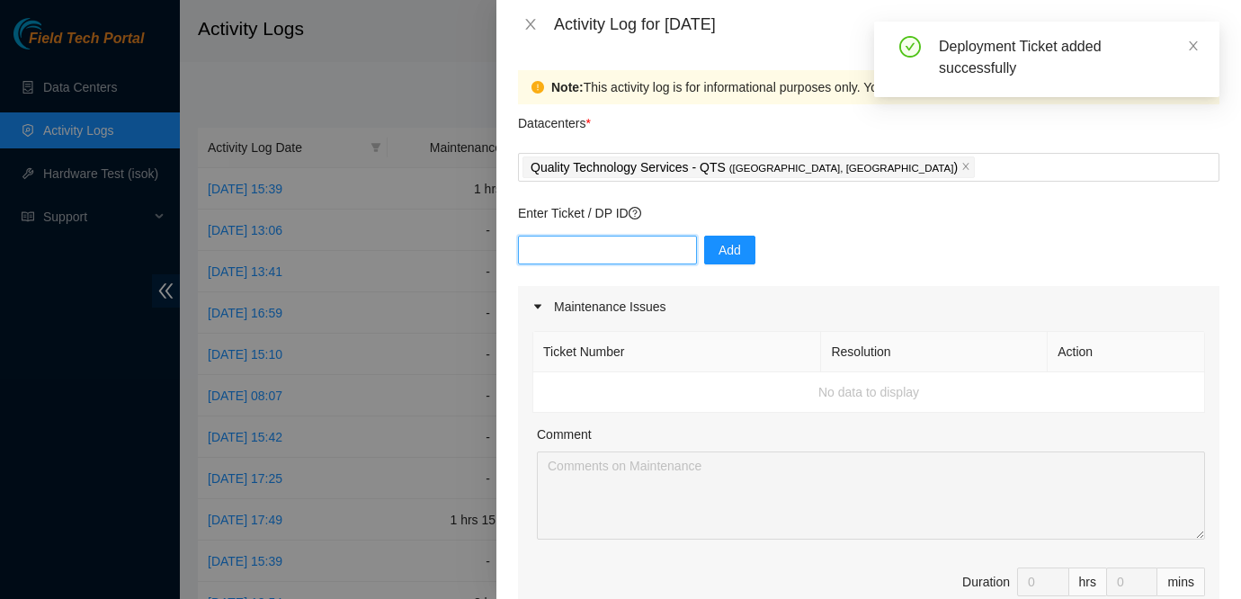
click at [594, 244] on input "text" at bounding box center [607, 250] width 179 height 29
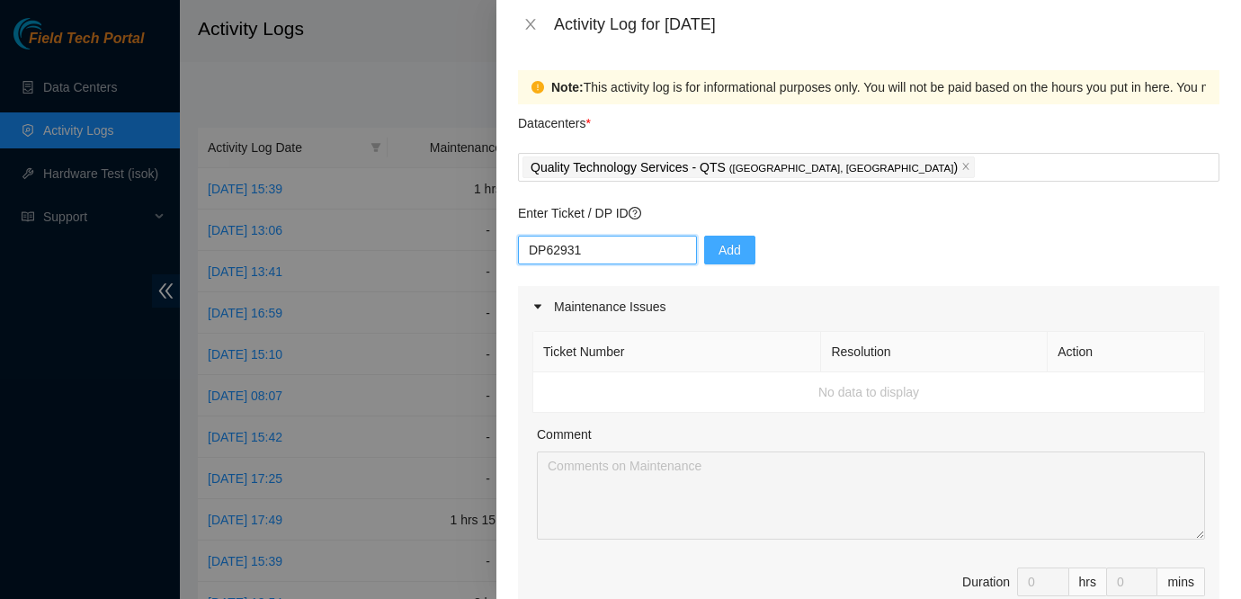
type input "DP62931"
click at [719, 246] on span "Add" at bounding box center [730, 250] width 22 height 20
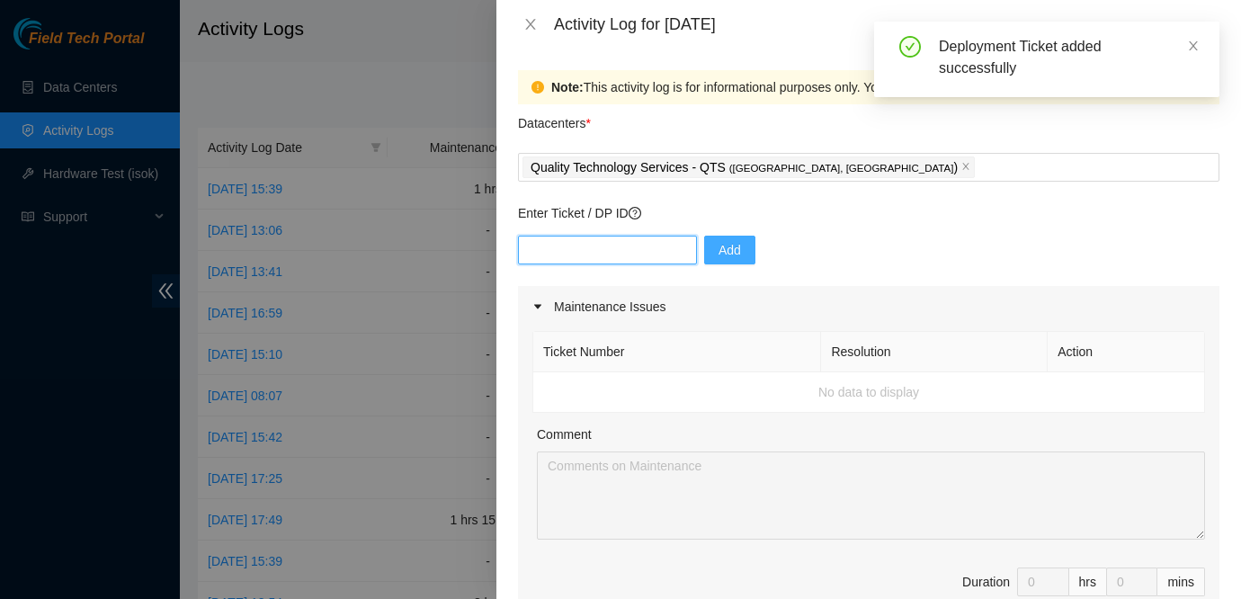
click at [616, 240] on input "text" at bounding box center [607, 250] width 179 height 29
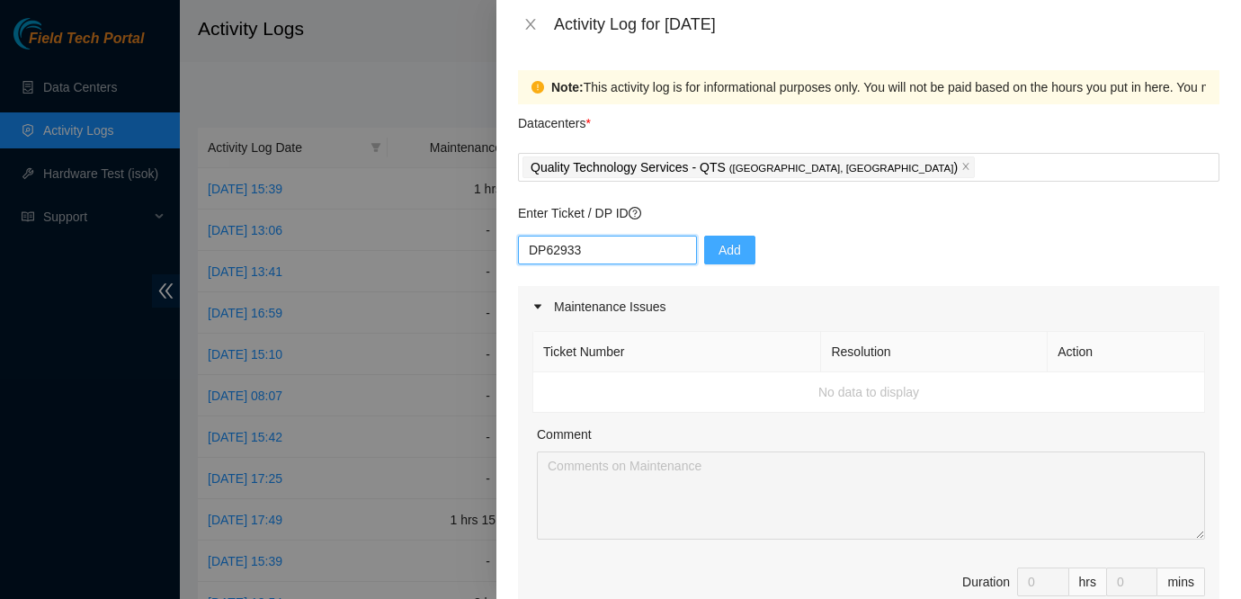
type input "DP62933"
click at [719, 245] on span "Add" at bounding box center [730, 250] width 22 height 20
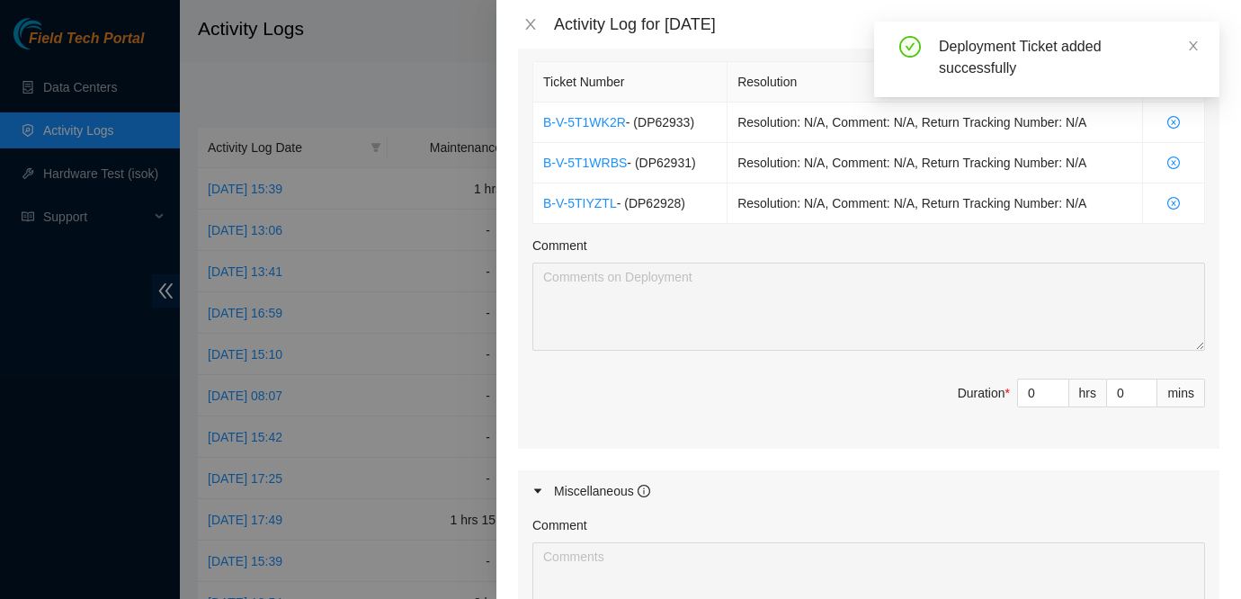
scroll to position [651, 0]
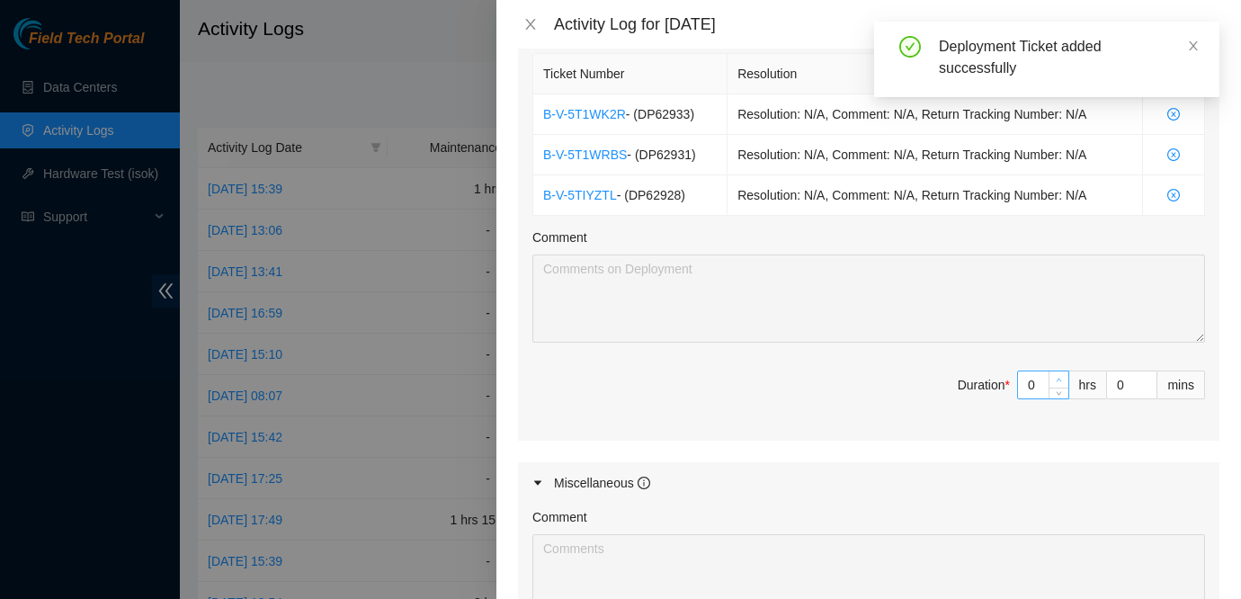
type input "1"
click at [1060, 379] on icon "up" at bounding box center [1059, 380] width 6 height 6
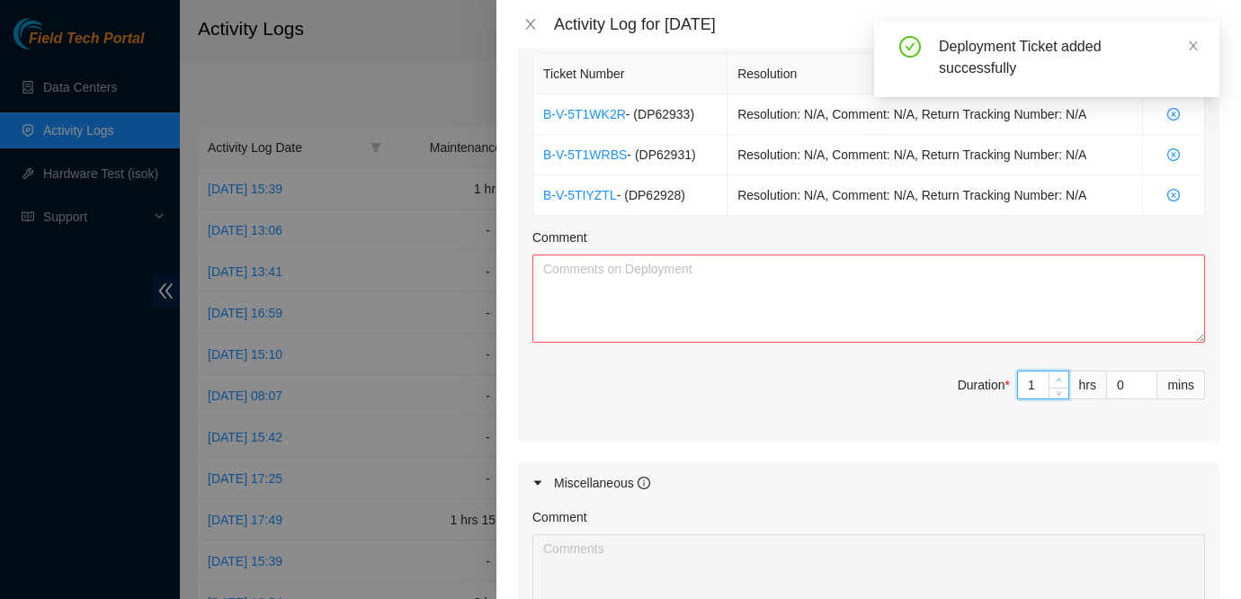
type input "2"
click at [1060, 379] on icon "up" at bounding box center [1059, 380] width 6 height 6
type input "3"
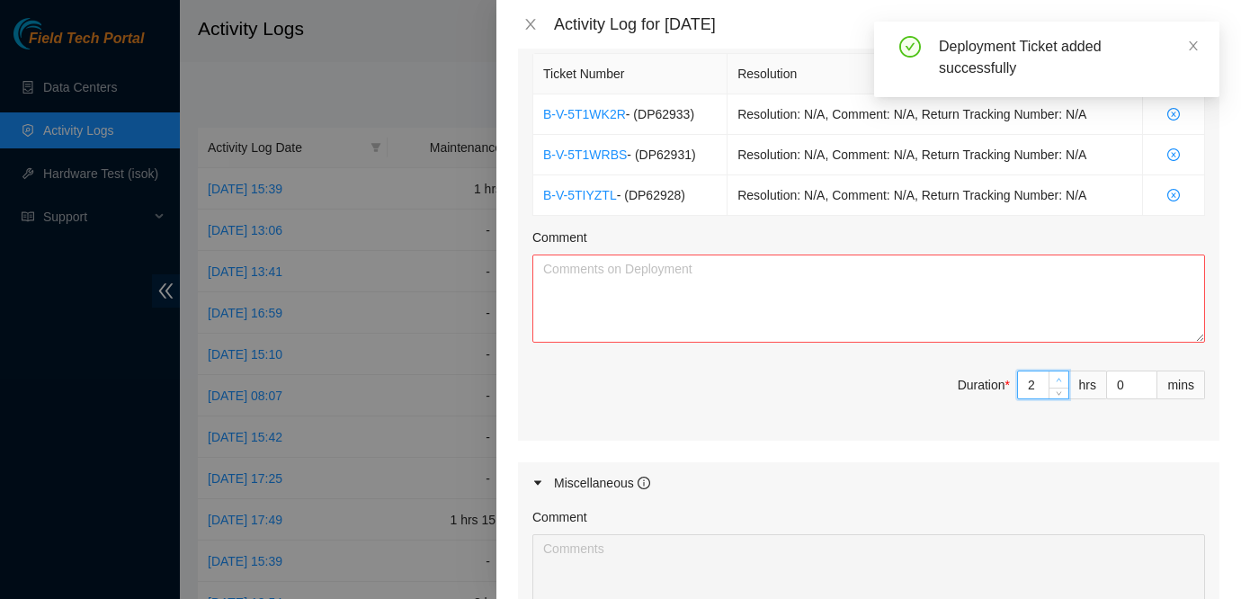
type input "3"
click at [1060, 379] on icon "up" at bounding box center [1059, 380] width 6 height 6
type input "4"
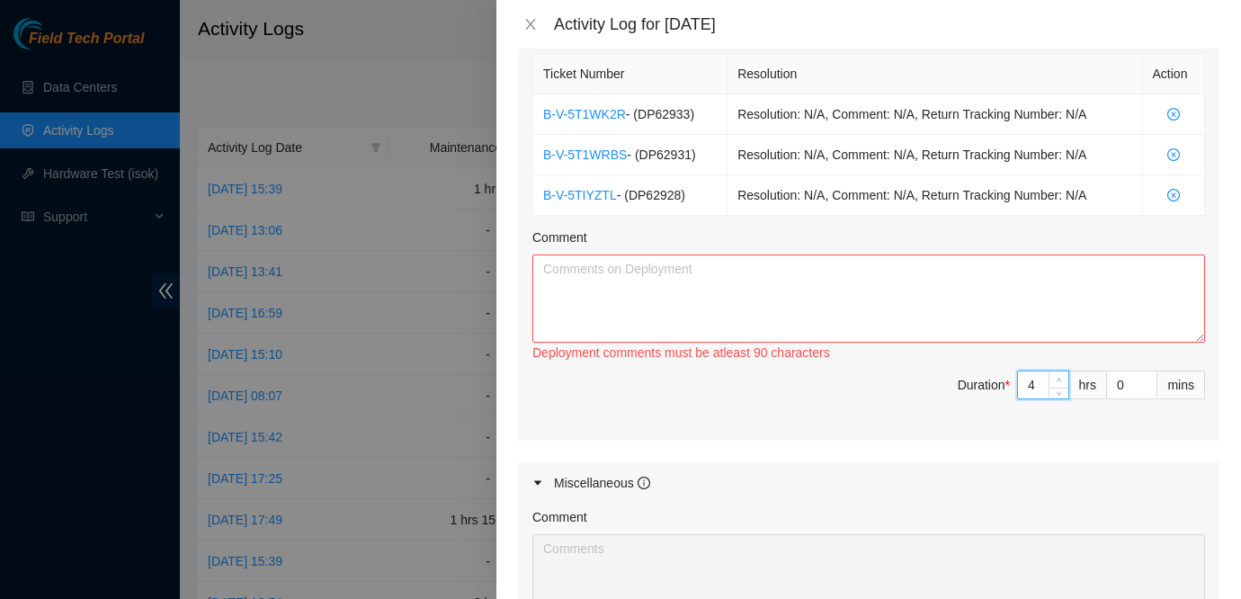
type input "5"
click at [1060, 379] on icon "up" at bounding box center [1059, 380] width 6 height 6
type input "6"
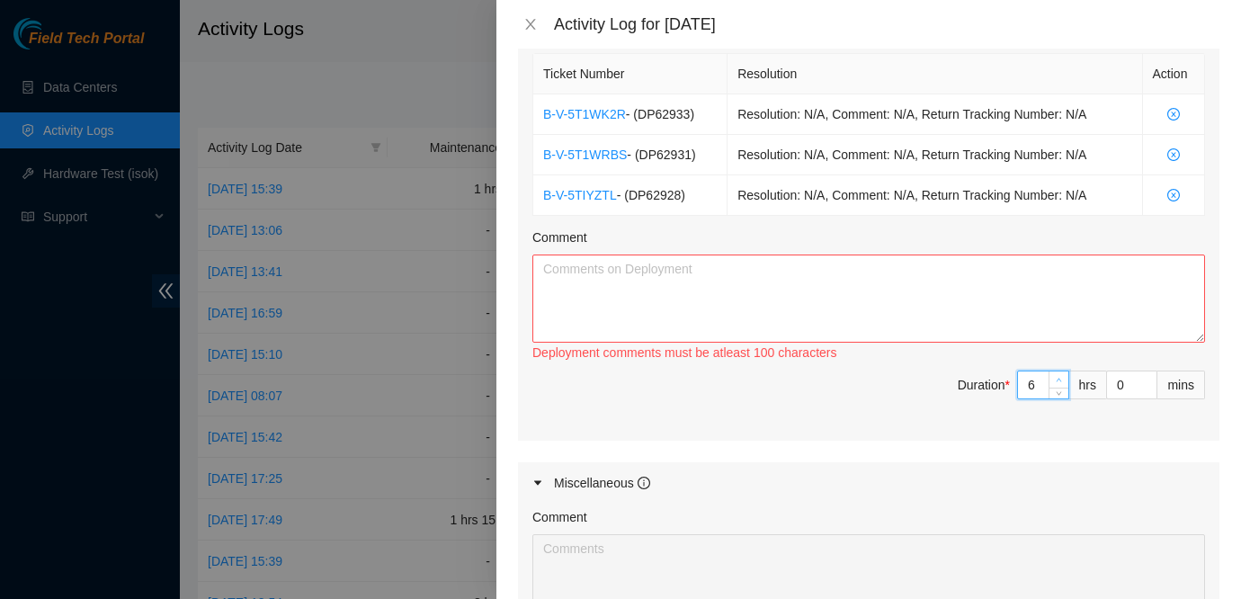
click at [1060, 379] on icon "up" at bounding box center [1059, 380] width 6 height 6
type input "7"
click at [1060, 379] on icon "up" at bounding box center [1059, 380] width 6 height 6
type input "8"
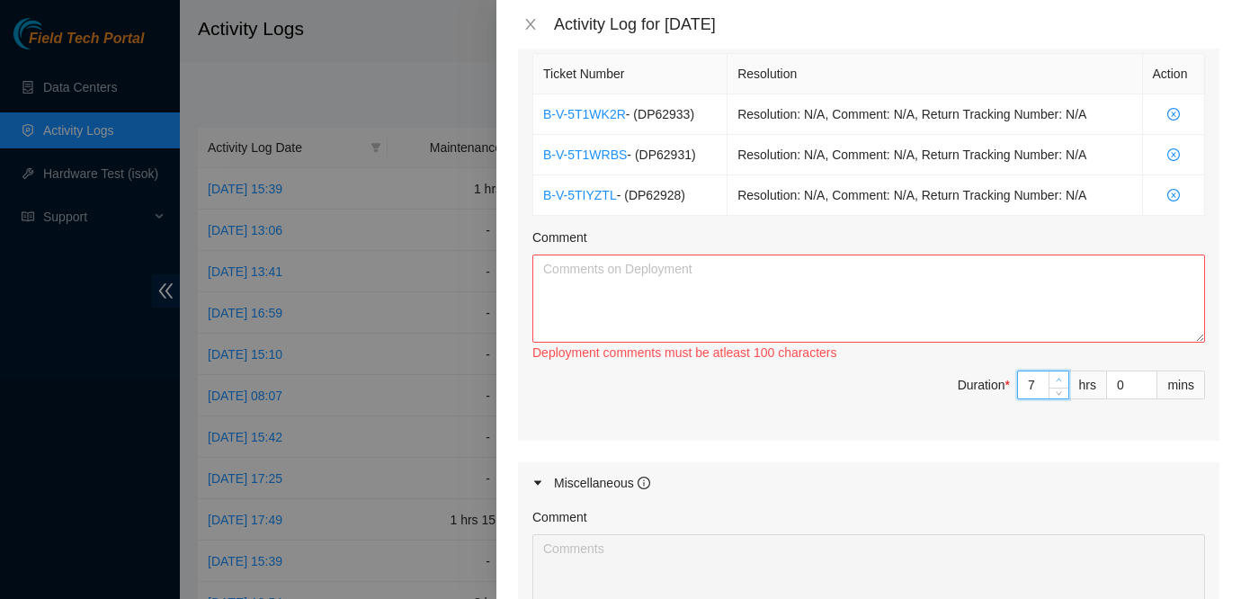
type input "8"
click at [1060, 379] on icon "up" at bounding box center [1059, 380] width 6 height 6
click at [890, 307] on textarea "Comment" at bounding box center [869, 299] width 673 height 88
type textarea "Worked with dusty for the preperations o"
type input "7"
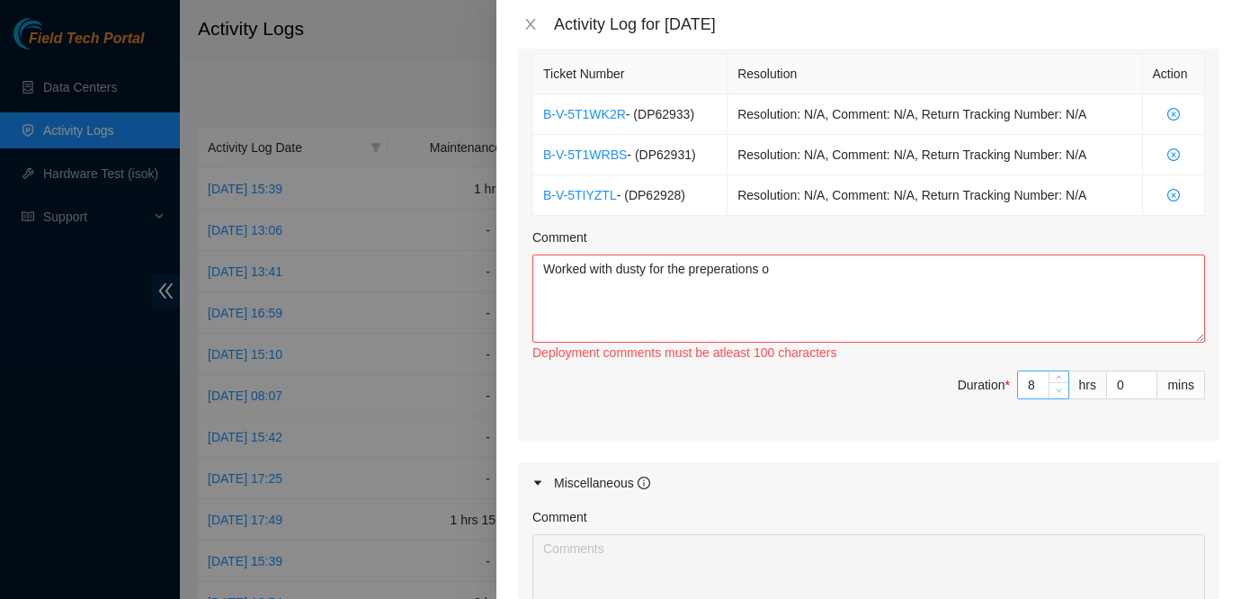
type input "7"
click at [1057, 388] on icon "down" at bounding box center [1059, 391] width 6 height 6
type input "6"
click at [1057, 388] on icon "down" at bounding box center [1059, 391] width 6 height 6
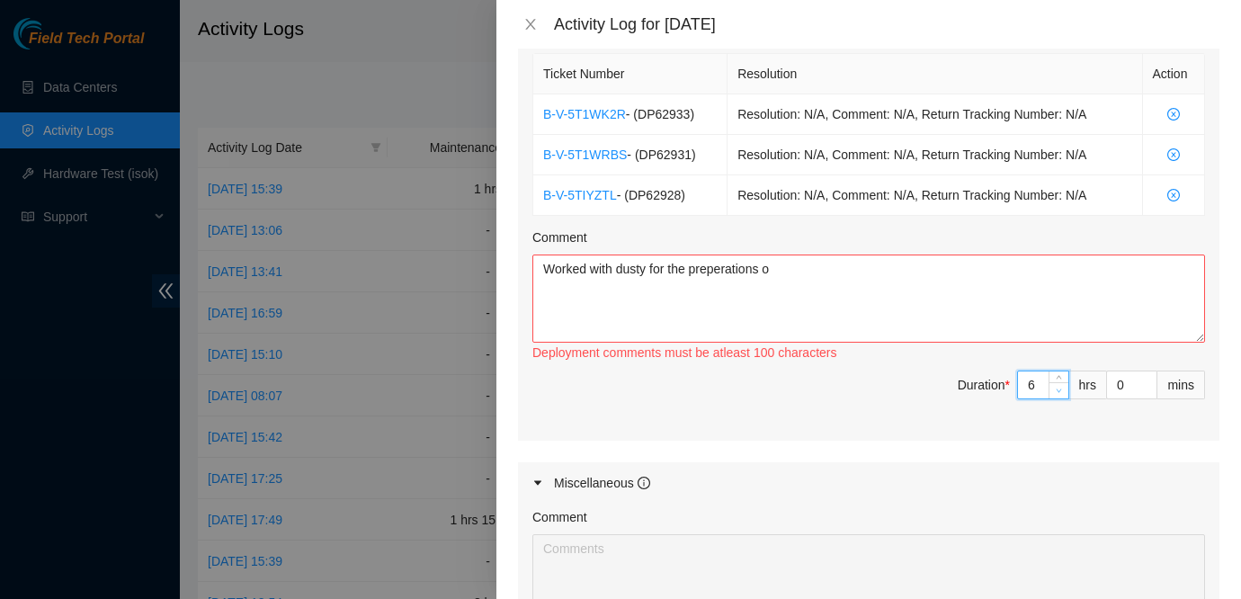
type input "5"
click at [1057, 388] on icon "down" at bounding box center [1059, 391] width 6 height 6
type input "6"
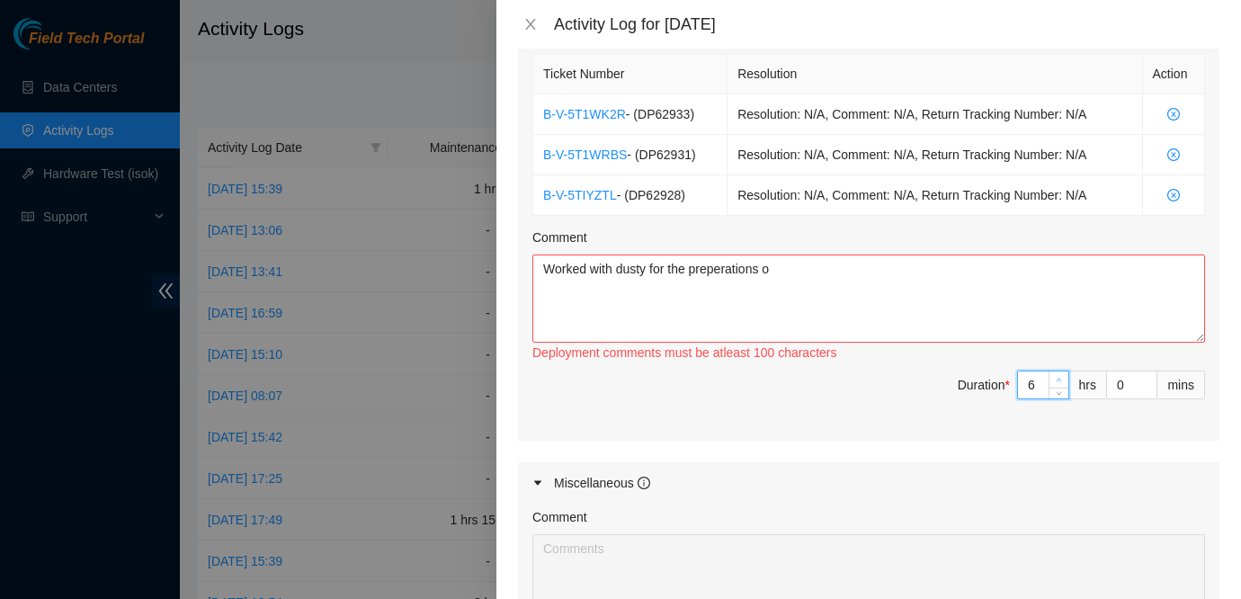
click at [1055, 376] on span "up" at bounding box center [1059, 380] width 11 height 11
type input "7"
click at [1055, 376] on span "up" at bounding box center [1059, 380] width 11 height 11
click at [809, 263] on textarea "Worked with dusty for the preparations o" at bounding box center [869, 299] width 673 height 88
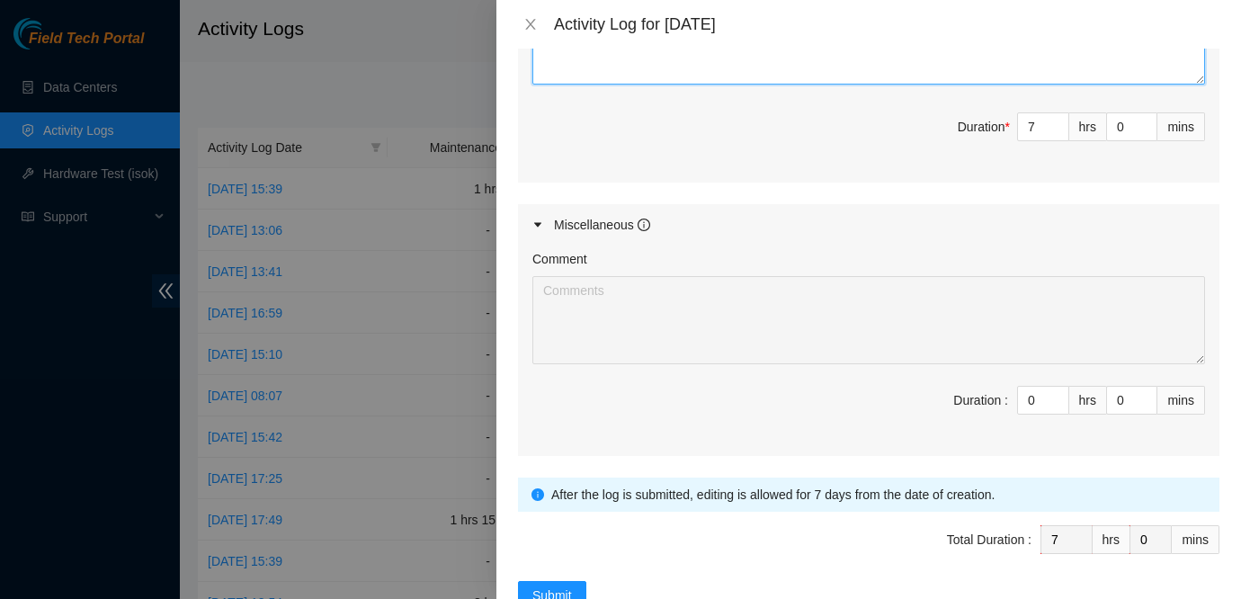
scroll to position [963, 0]
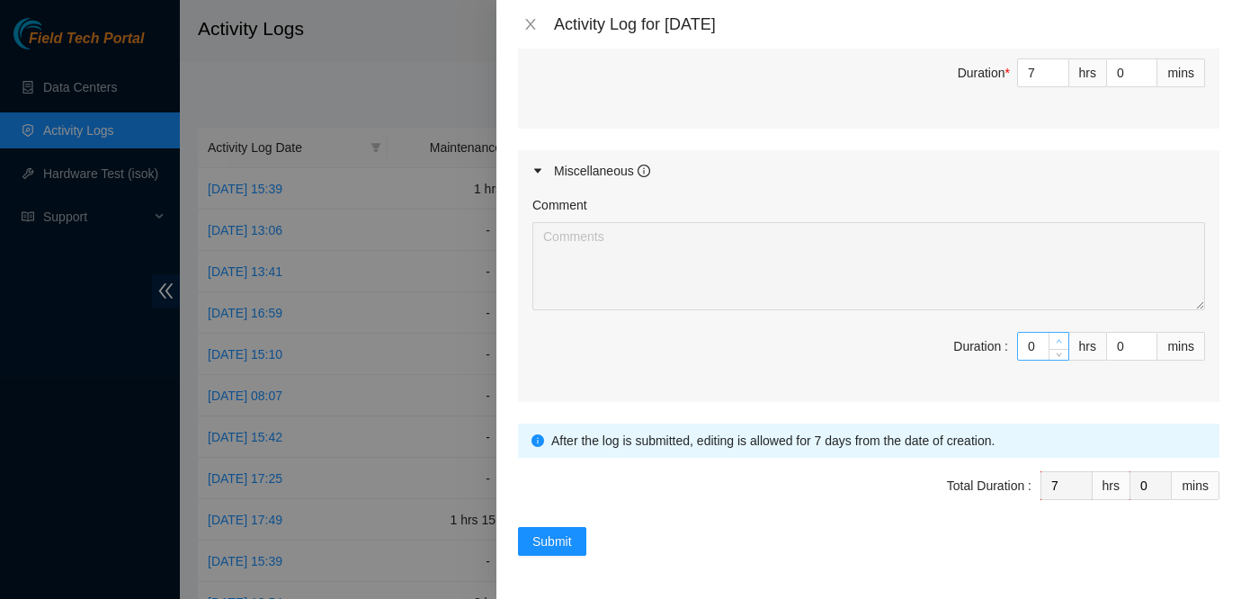
type textarea "Worked with dusty for the preparations for these DP's for [DATE]. Staged a few …"
type input "1"
type input "8"
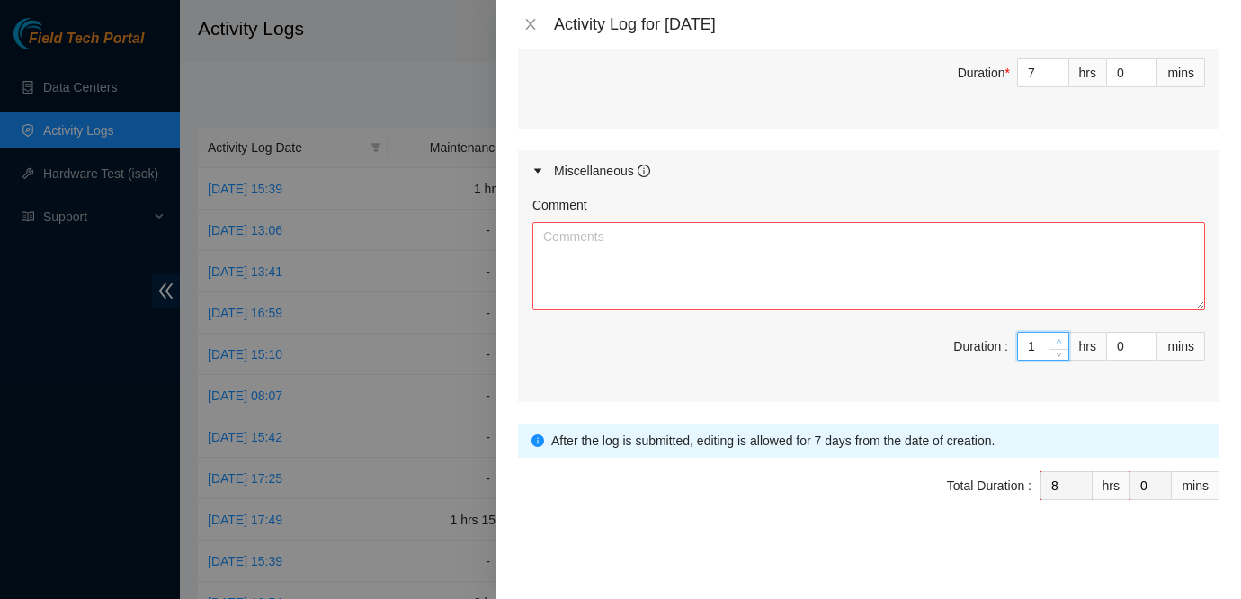
click at [1055, 337] on span "up" at bounding box center [1059, 341] width 11 height 11
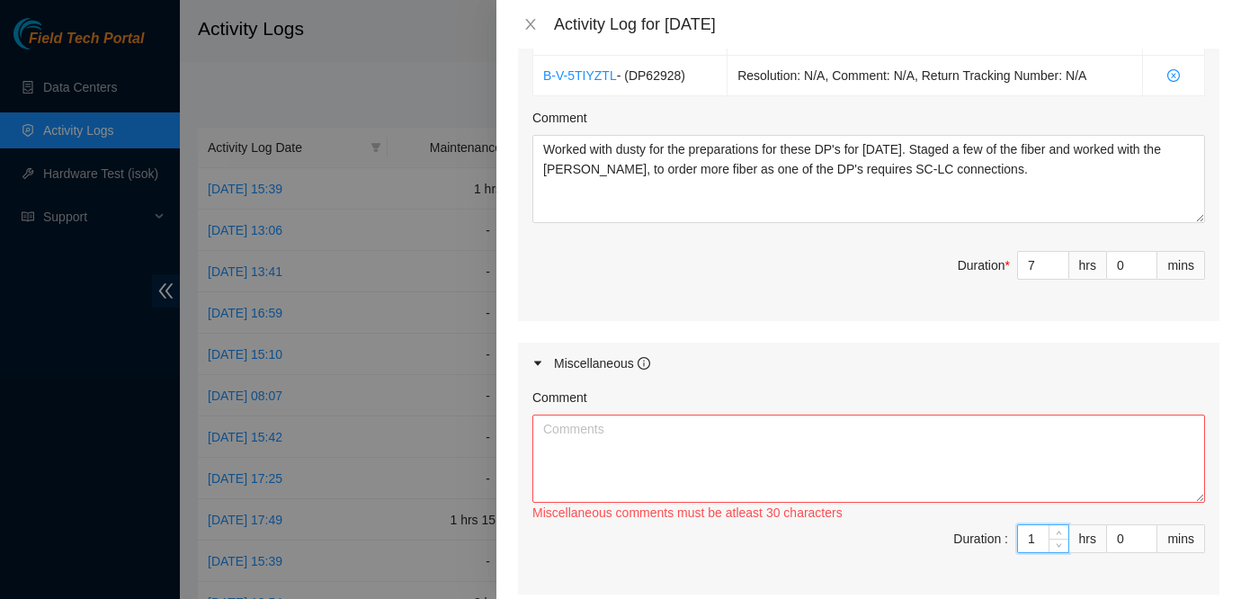
scroll to position [737, 0]
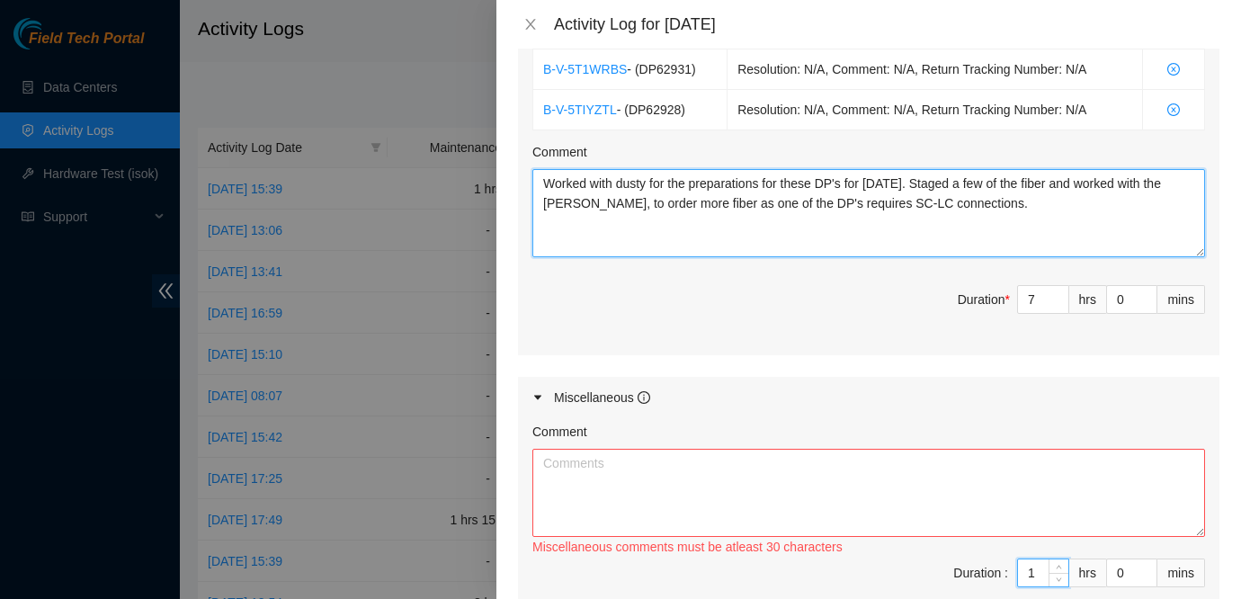
click at [1046, 220] on textarea "Worked with dusty for the preparations for these DP's for [DATE]. Staged a few …" at bounding box center [869, 213] width 673 height 88
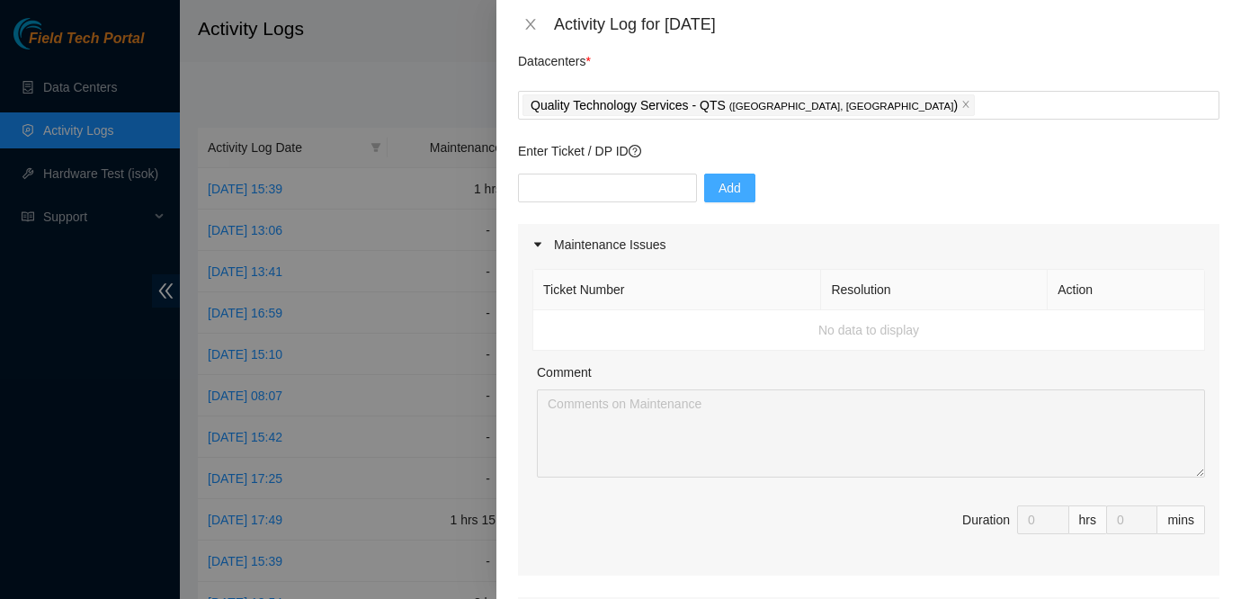
scroll to position [0, 0]
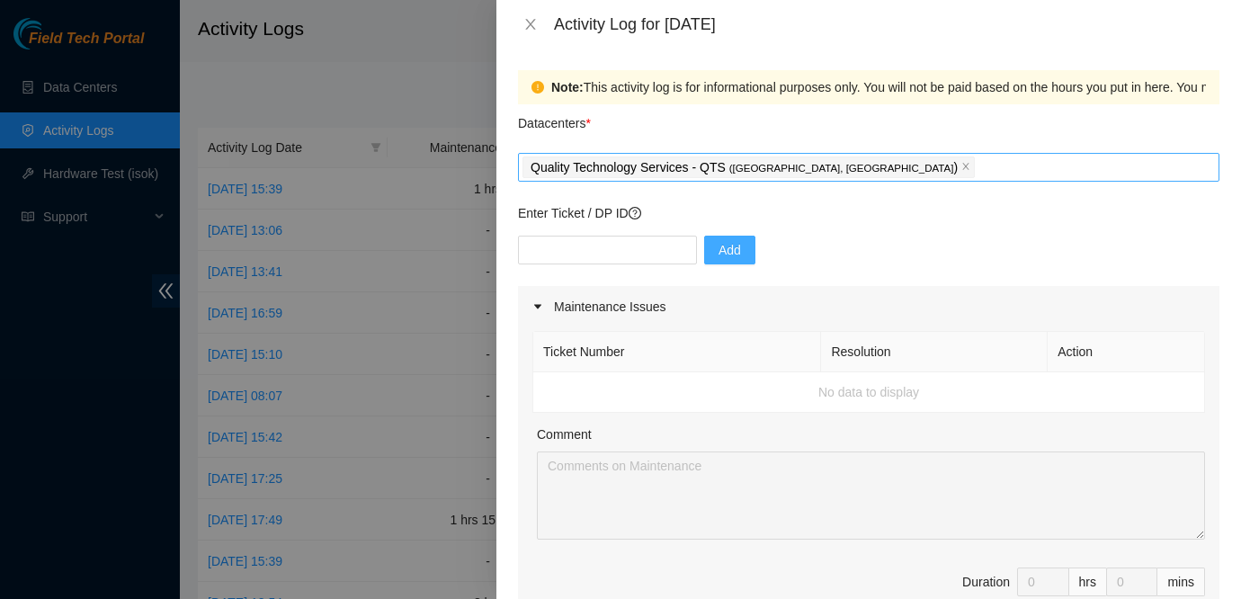
click at [851, 165] on div "Quality Technology Services - QTS ( [GEOGRAPHIC_DATA], [GEOGRAPHIC_DATA] )" at bounding box center [869, 167] width 693 height 25
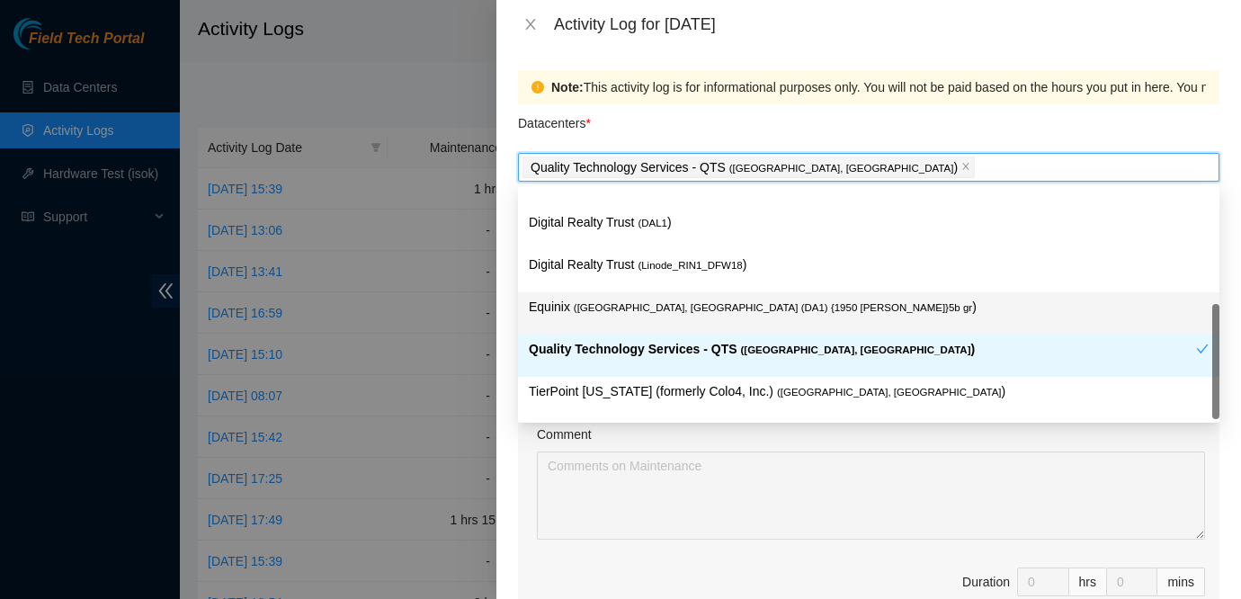
click at [630, 310] on span "( [GEOGRAPHIC_DATA], [GEOGRAPHIC_DATA] (DA1) {1950 [PERSON_NAME]}5b gr" at bounding box center [773, 307] width 399 height 11
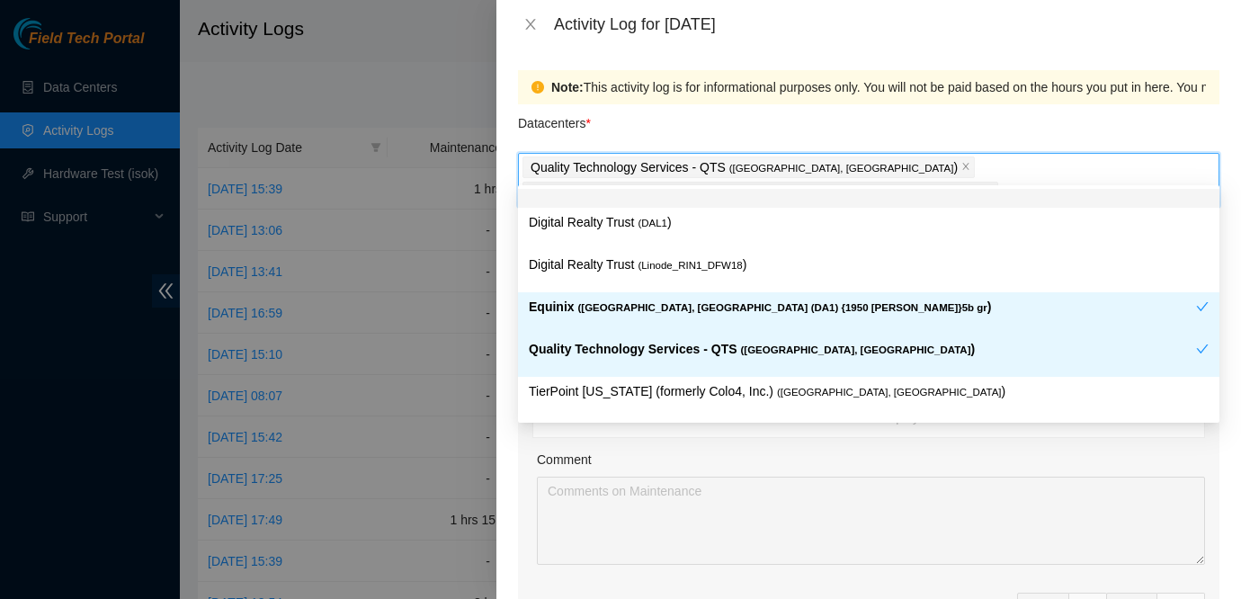
click at [704, 115] on div "Datacenters *" at bounding box center [869, 128] width 702 height 49
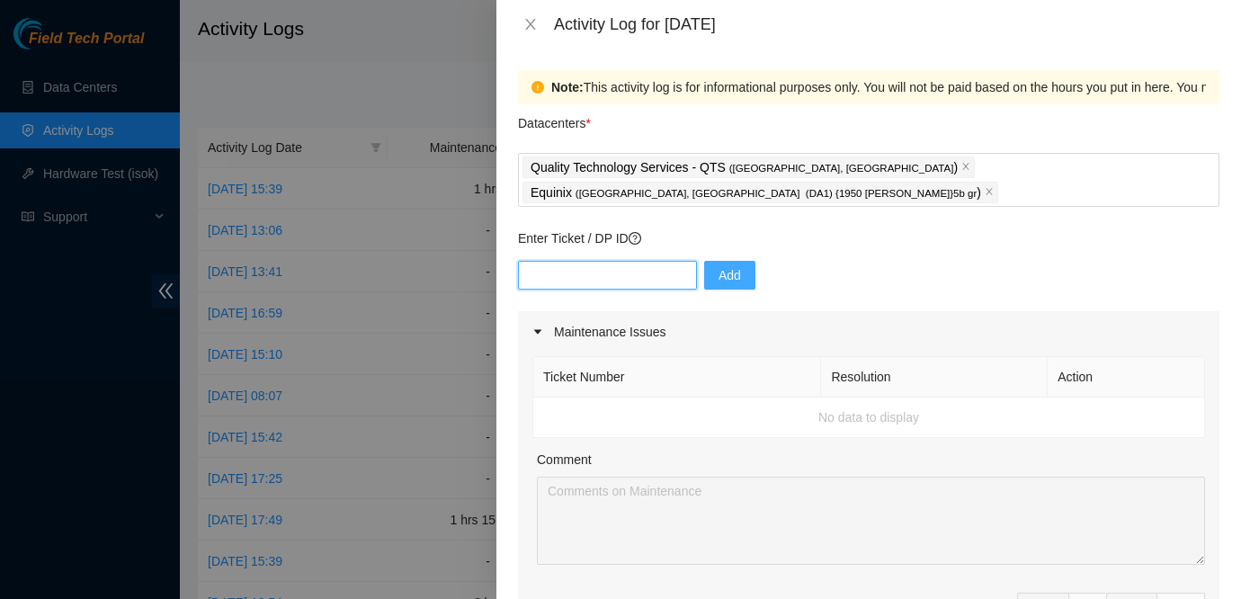
click at [623, 261] on input "text" at bounding box center [607, 275] width 179 height 29
type input "DP434333"
click at [719, 265] on span "Add" at bounding box center [730, 275] width 22 height 20
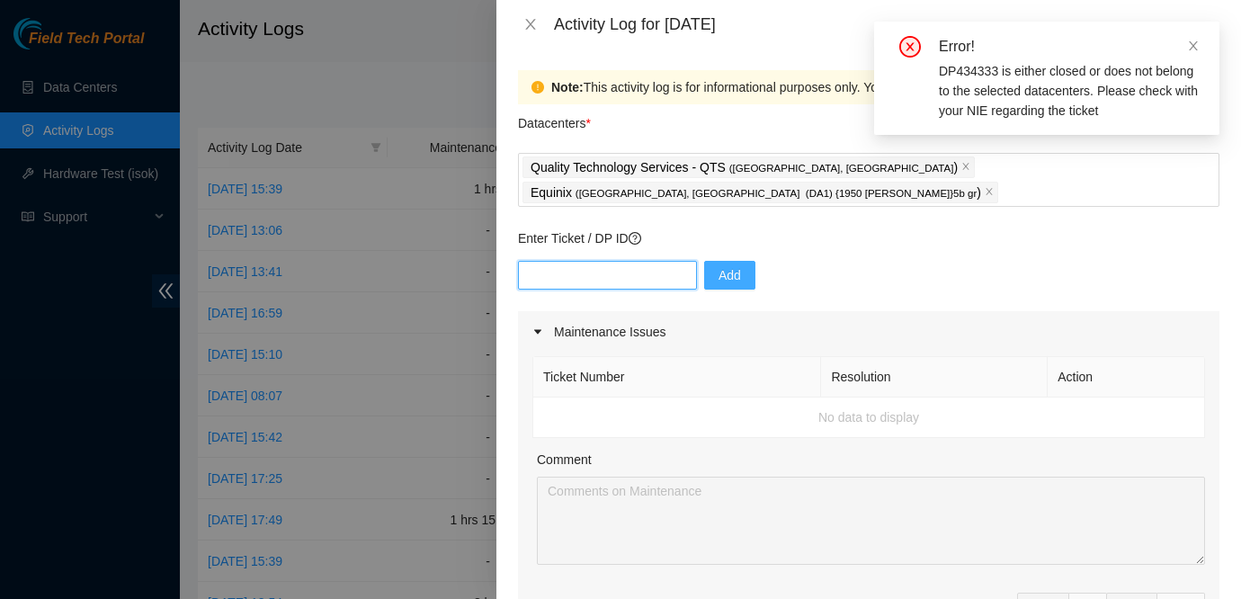
click at [641, 261] on input "text" at bounding box center [607, 275] width 179 height 29
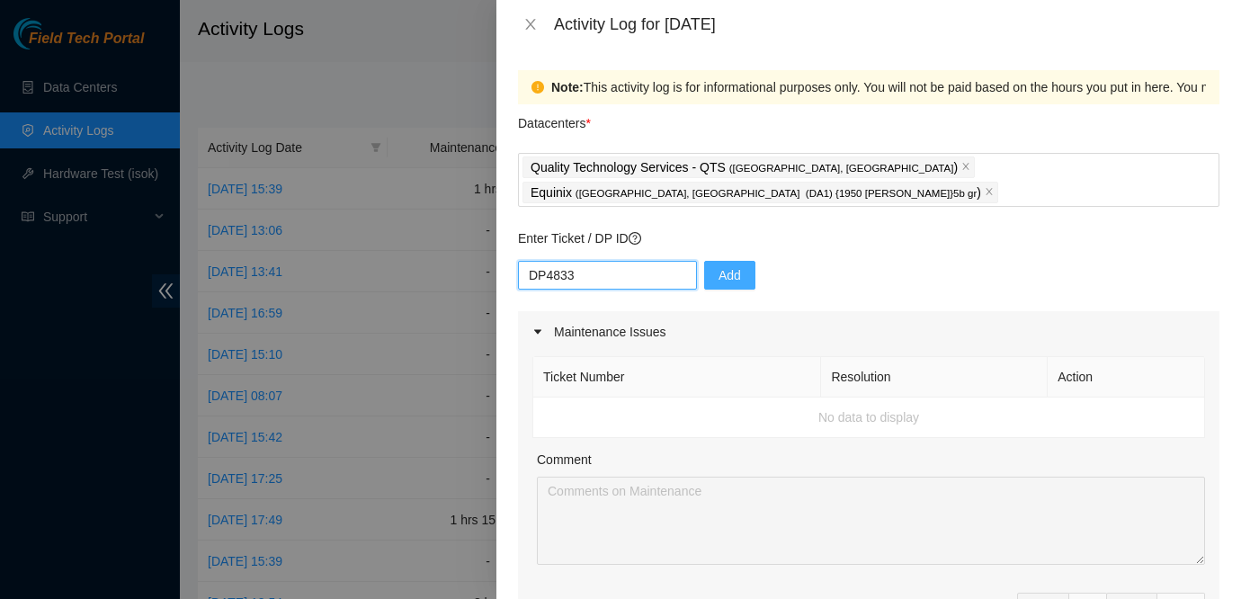
type input "DP48333"
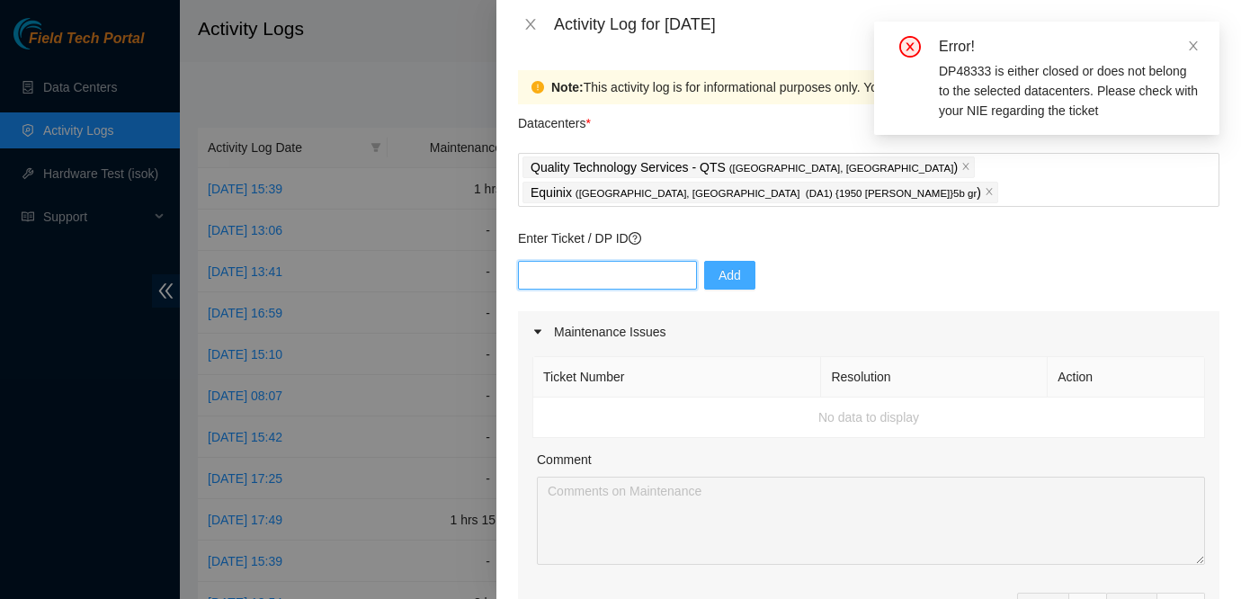
click at [618, 261] on input "text" at bounding box center [607, 275] width 179 height 29
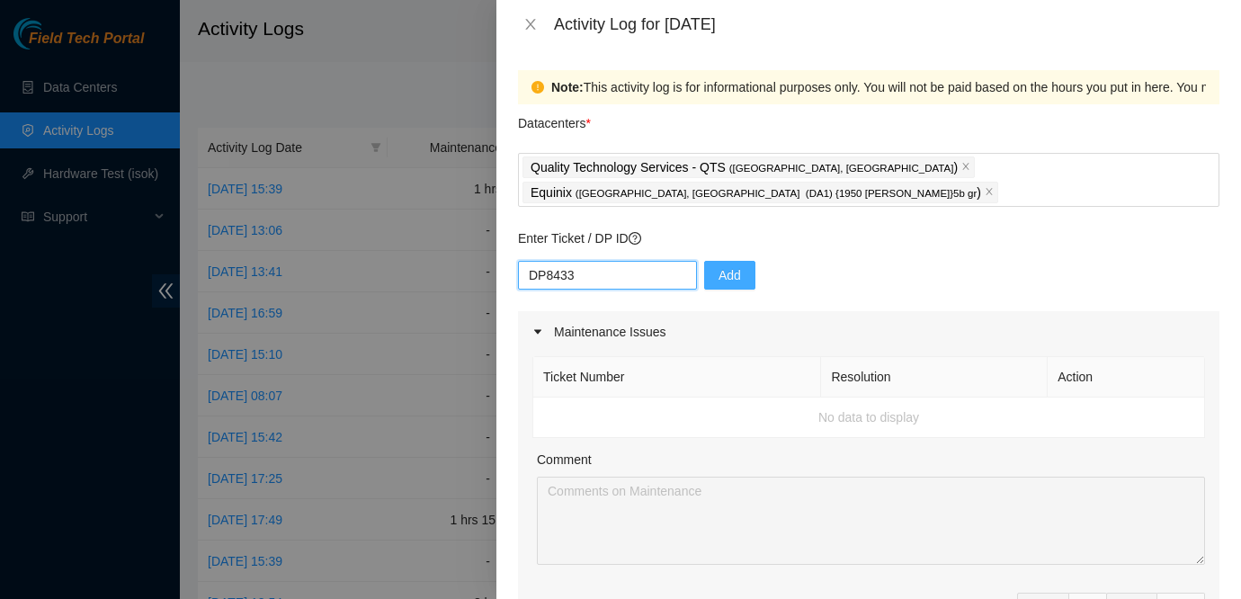
type input "DP84333"
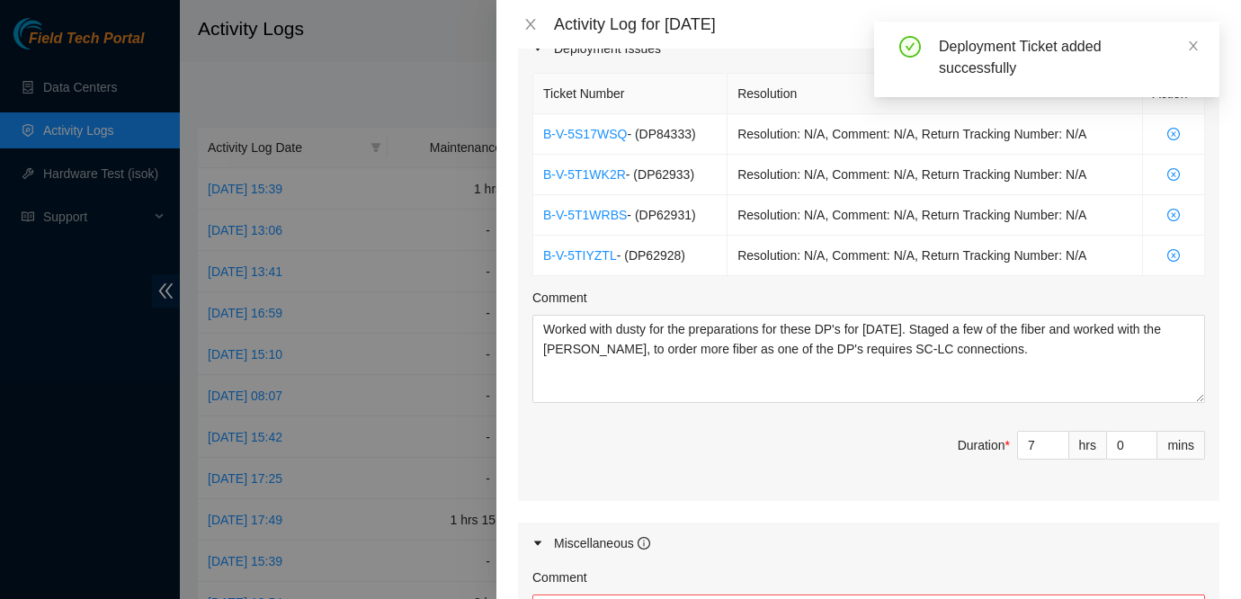
scroll to position [709, 0]
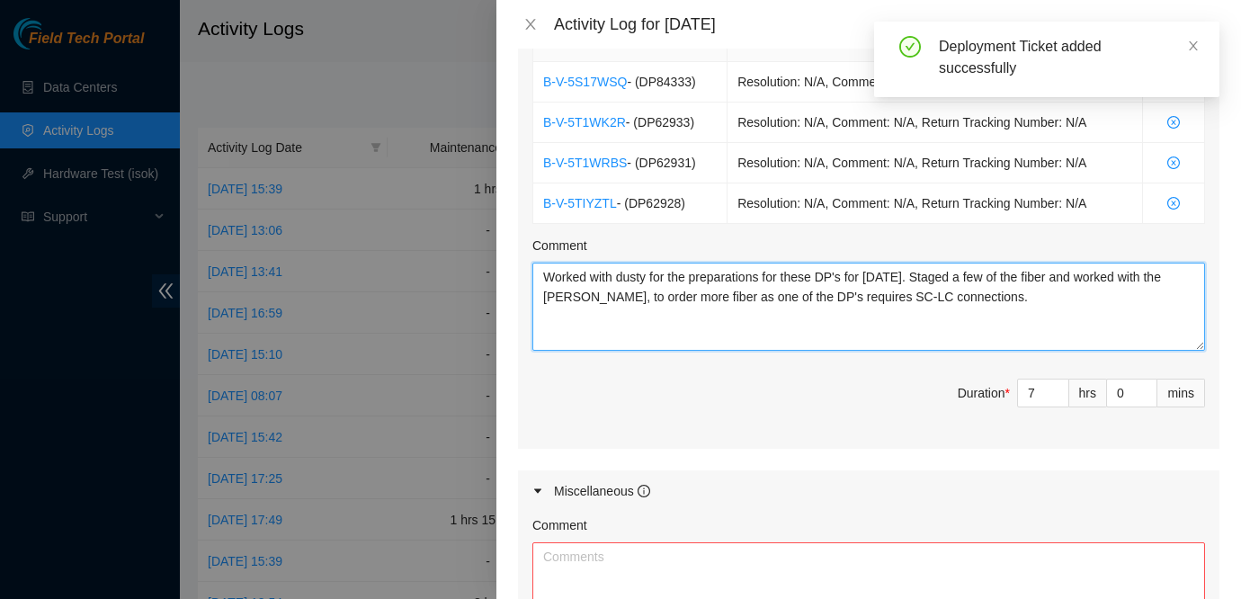
click at [1053, 273] on textarea "Worked with dusty for the preparations for these DP's for [DATE]. Staged a few …" at bounding box center [869, 307] width 673 height 88
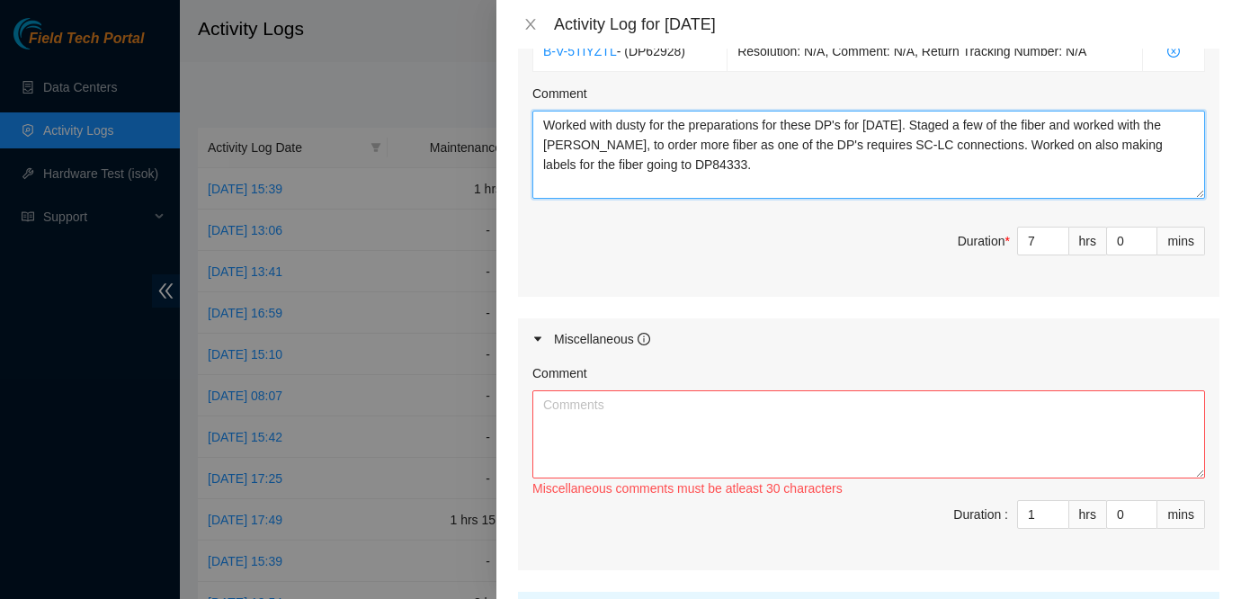
scroll to position [891, 0]
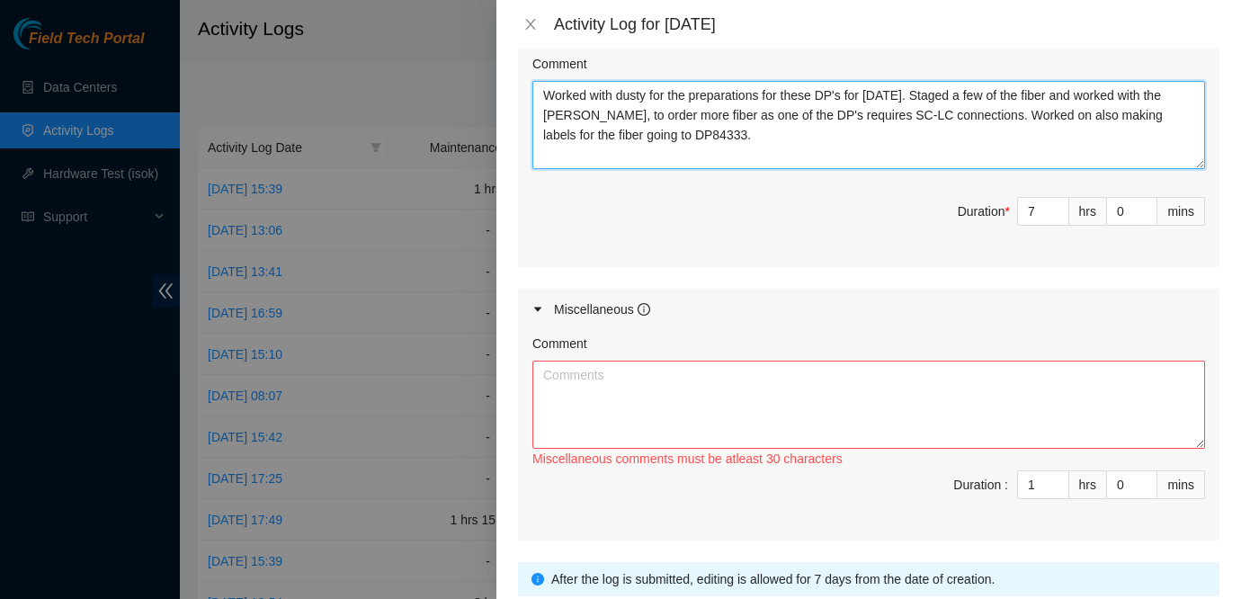
type textarea "Worked with dusty for the preparations for these DP's for [DATE]. Staged a few …"
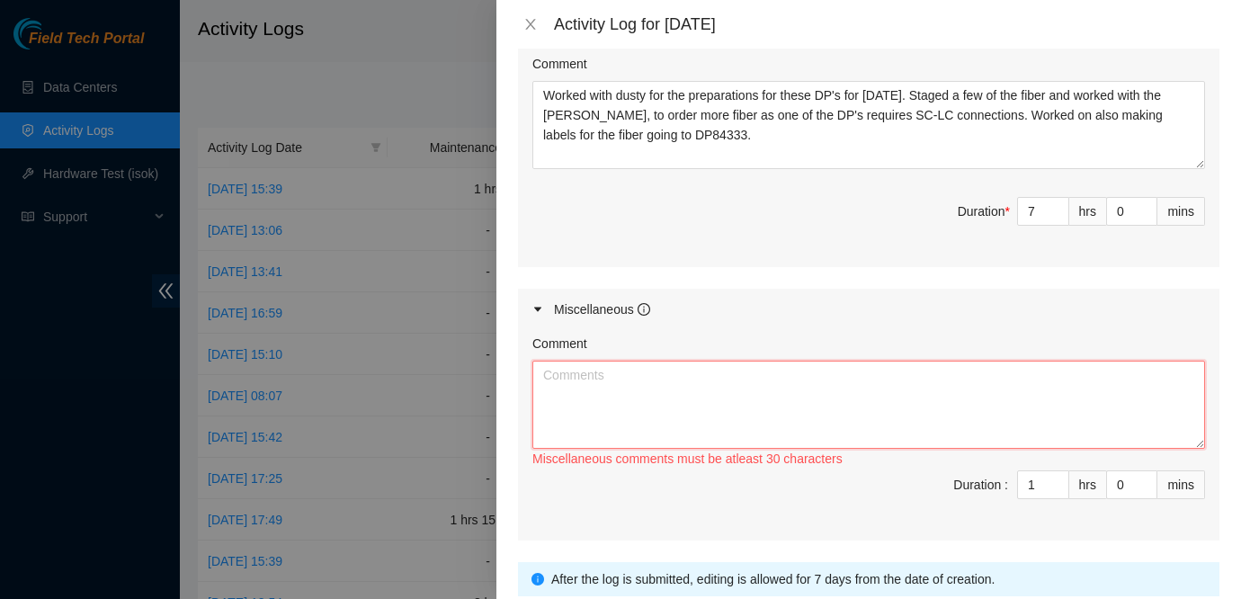
click at [993, 370] on textarea "Comment" at bounding box center [869, 405] width 673 height 88
type textarea "T"
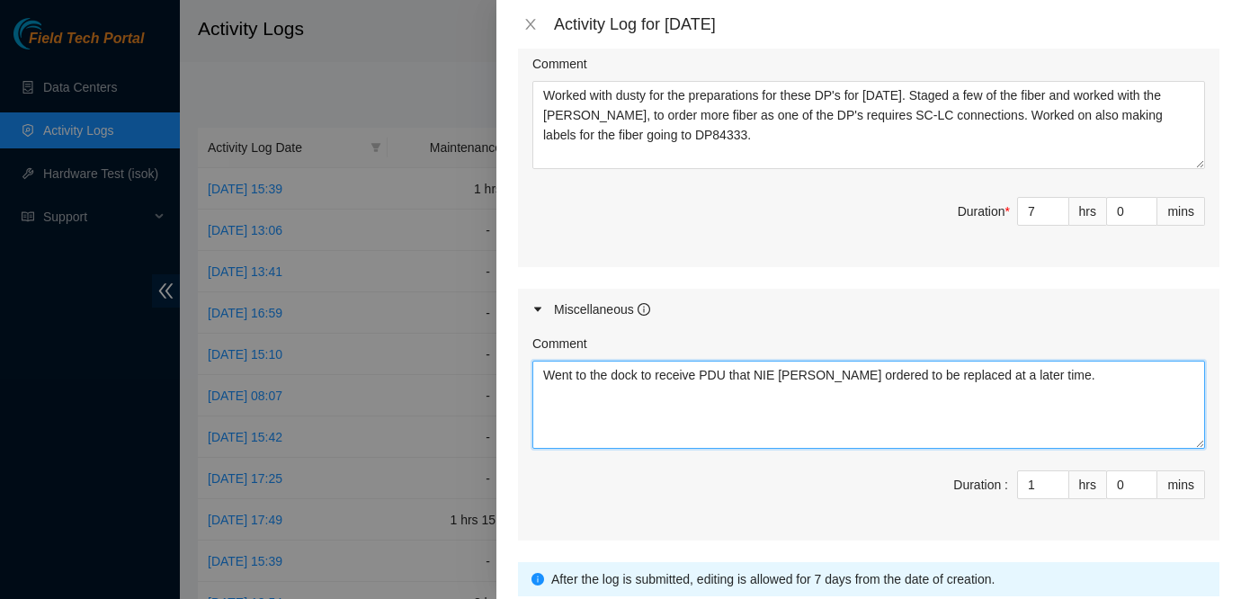
scroll to position [1004, 0]
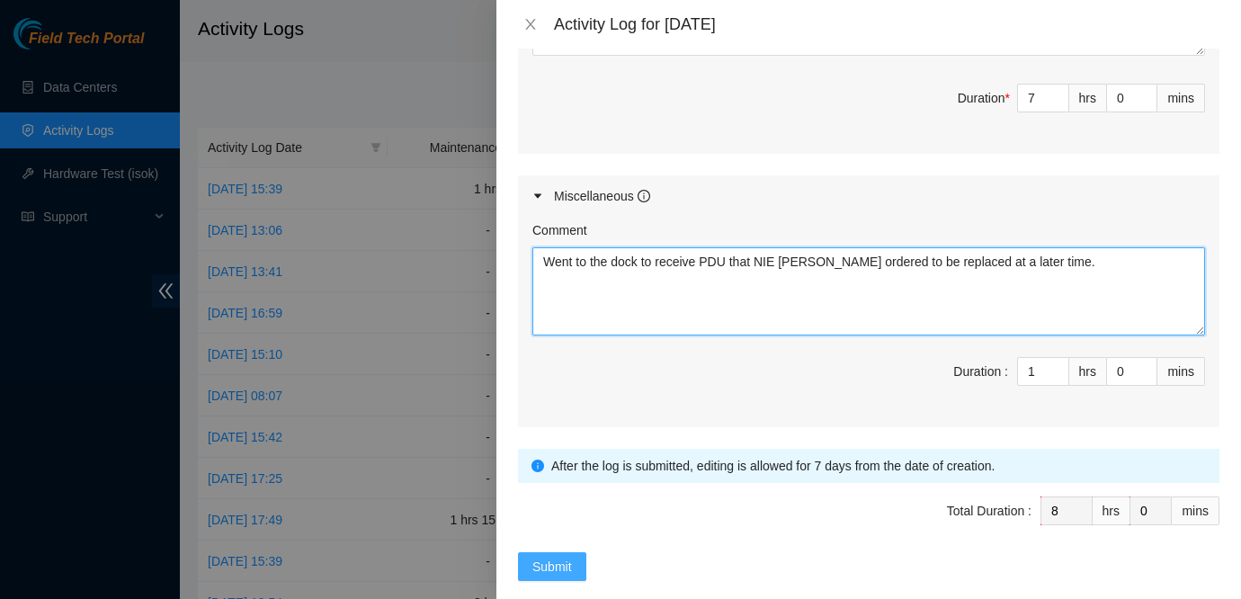
type textarea "Went to the dock to receive PDU that NIE [PERSON_NAME] ordered to be replaced a…"
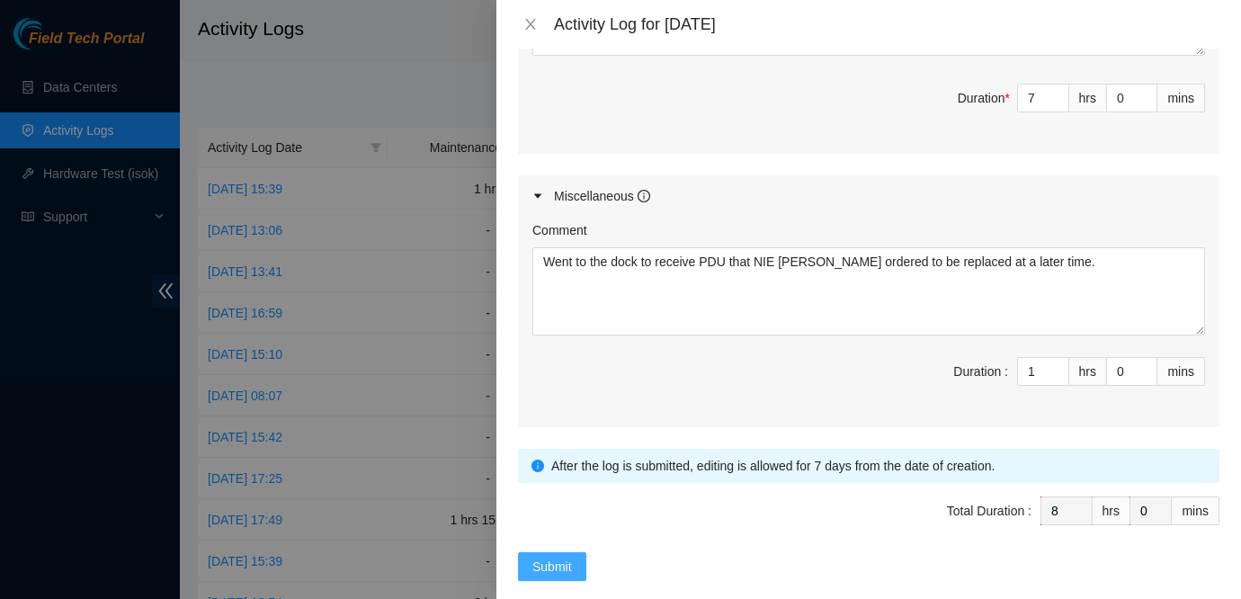
click at [560, 552] on button "Submit" at bounding box center [552, 566] width 68 height 29
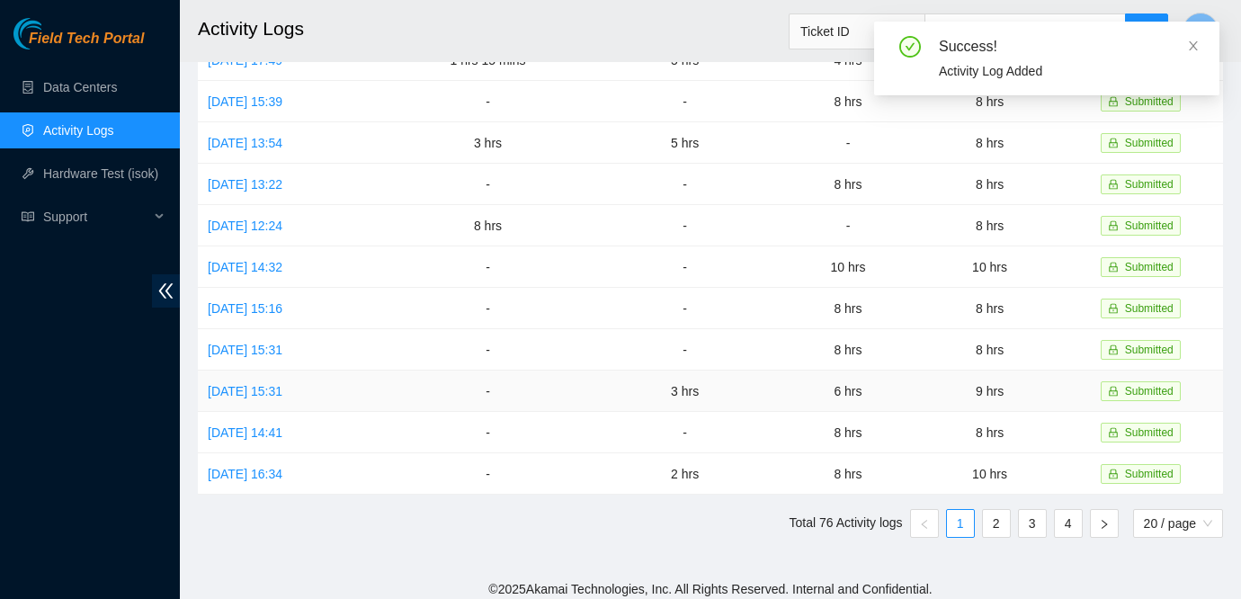
scroll to position [0, 0]
